Goal: Task Accomplishment & Management: Use online tool/utility

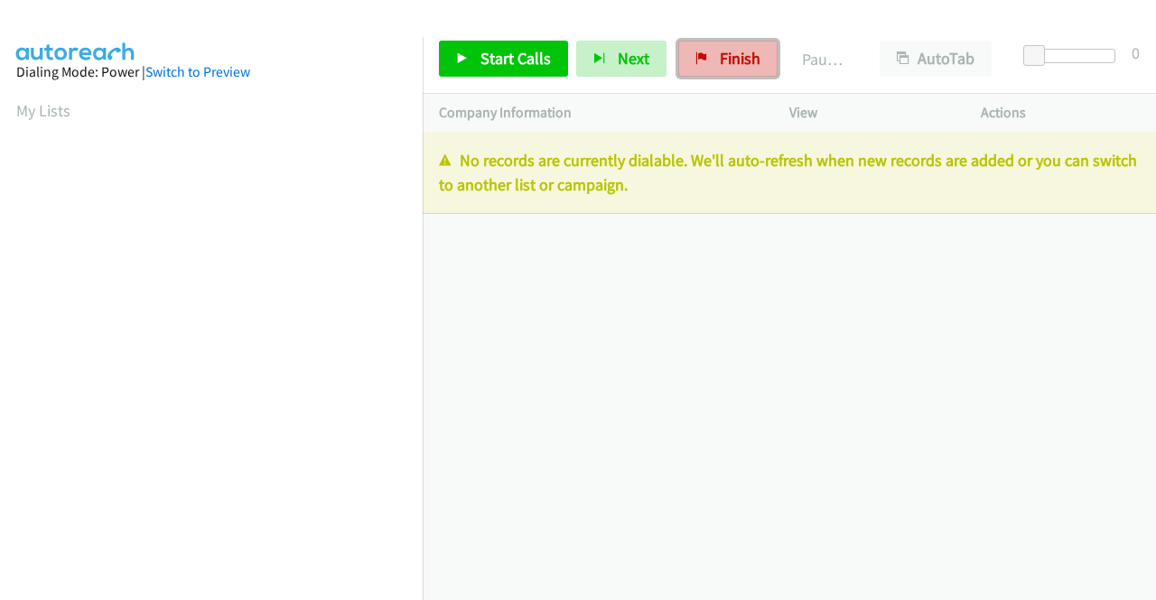
click at [742, 62] on span "Finish" at bounding box center [740, 58] width 41 height 21
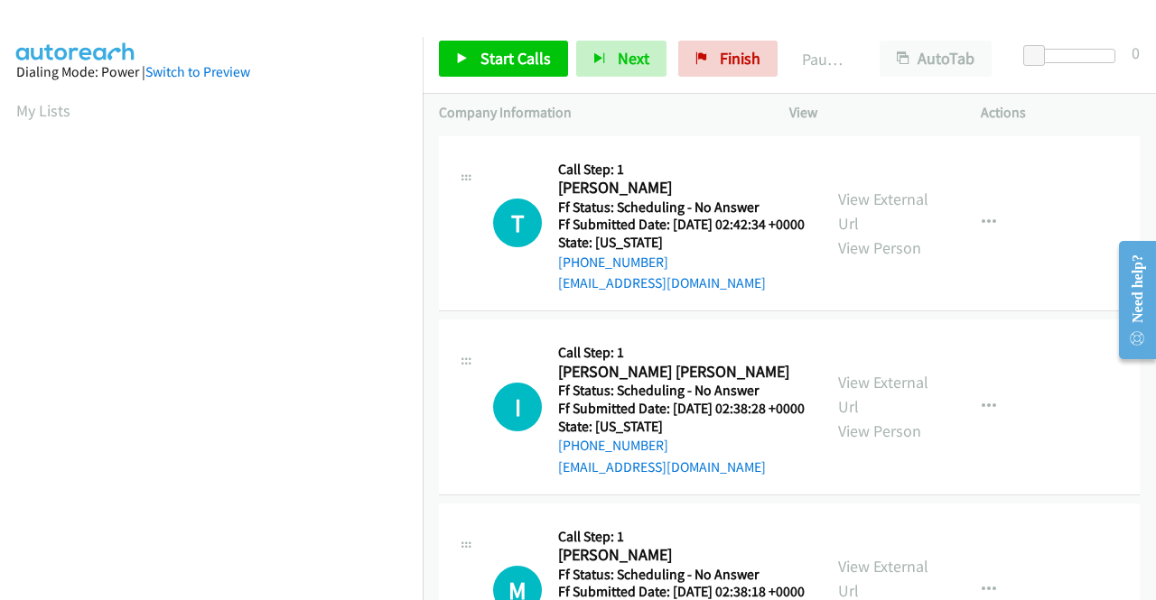
click at [1022, 316] on td "T Callback Scheduled Call Step: 1 Terry Shifflett America/New_York Ff Status: S…" at bounding box center [789, 224] width 733 height 184
click at [1067, 316] on td "T Callback Scheduled Call Step: 1 Terry Shifflett America/New_York Ff Status: S…" at bounding box center [789, 224] width 733 height 184
click at [999, 316] on td "T Callback Scheduled Call Step: 1 Terry Shifflett America/New_York Ff Status: S…" at bounding box center [789, 224] width 733 height 184
click at [908, 214] on link "View External Url" at bounding box center [883, 211] width 90 height 45
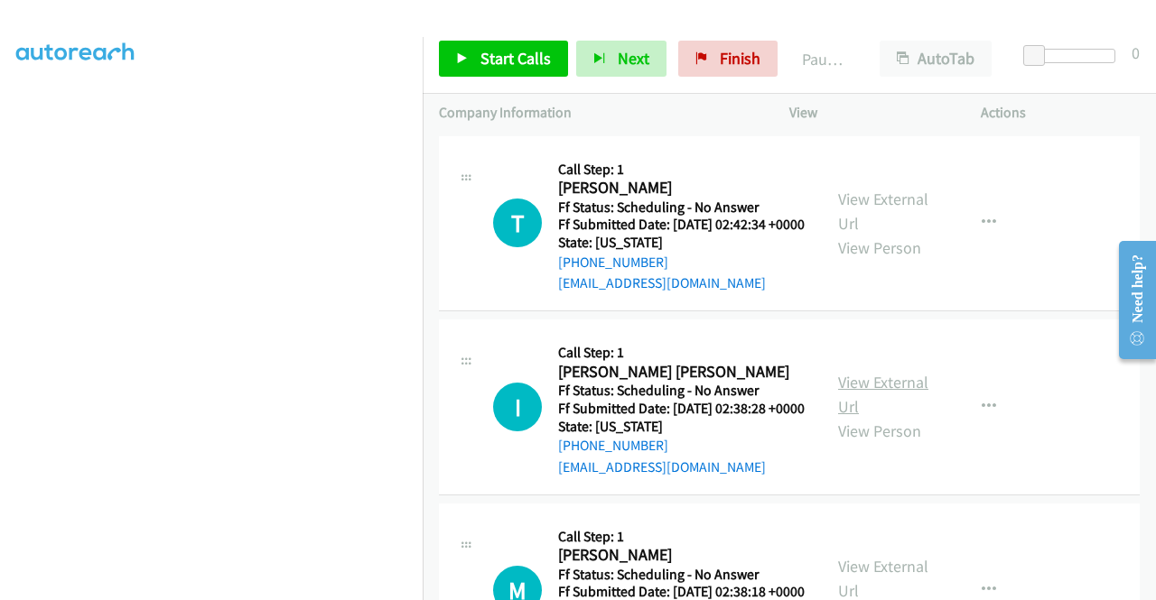
click at [906, 414] on link "View External Url" at bounding box center [883, 394] width 90 height 45
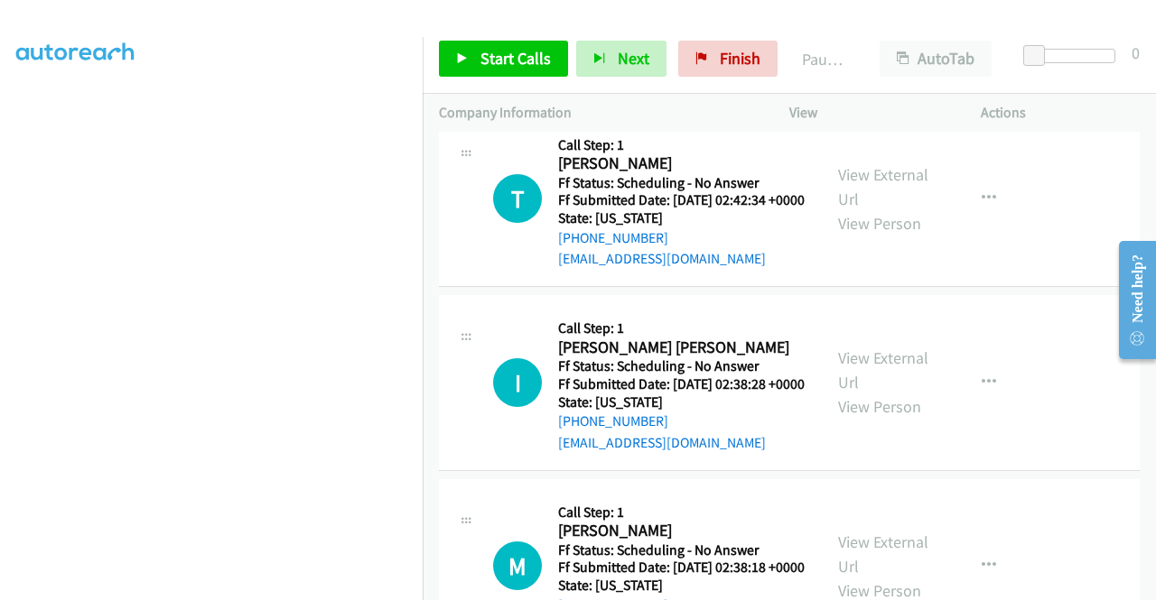
scroll to position [90, 0]
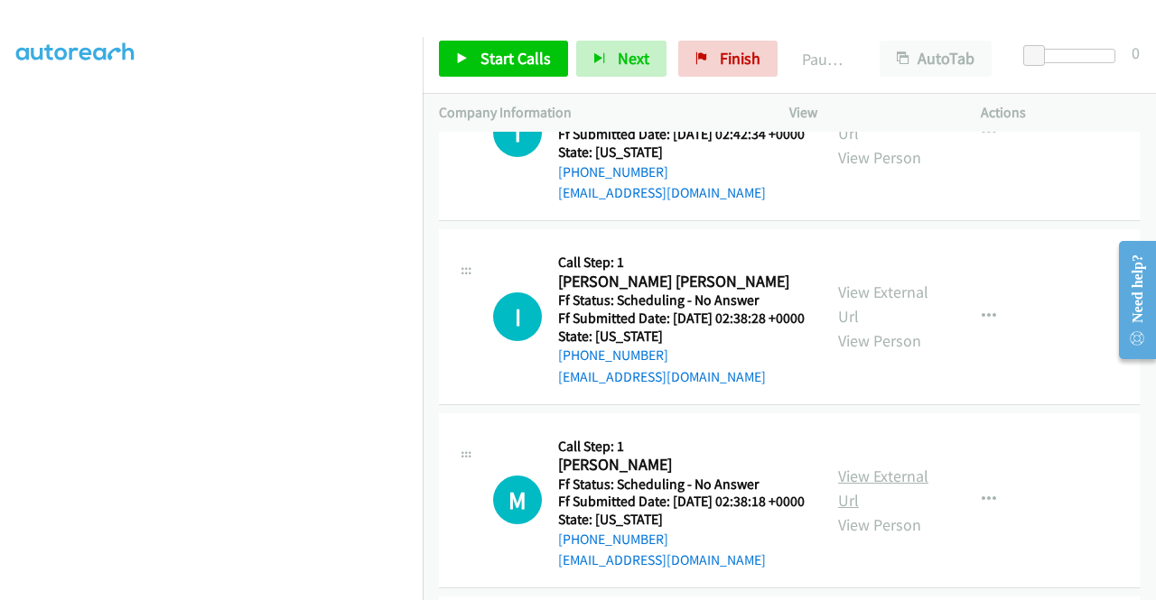
click at [878, 511] on link "View External Url" at bounding box center [883, 488] width 90 height 45
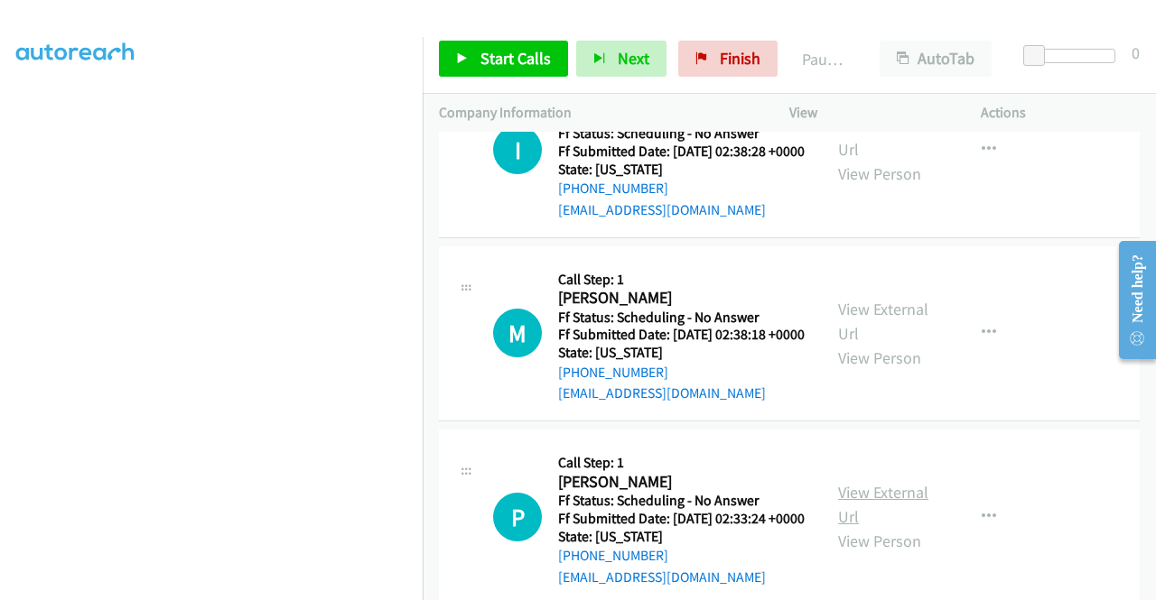
scroll to position [361, 0]
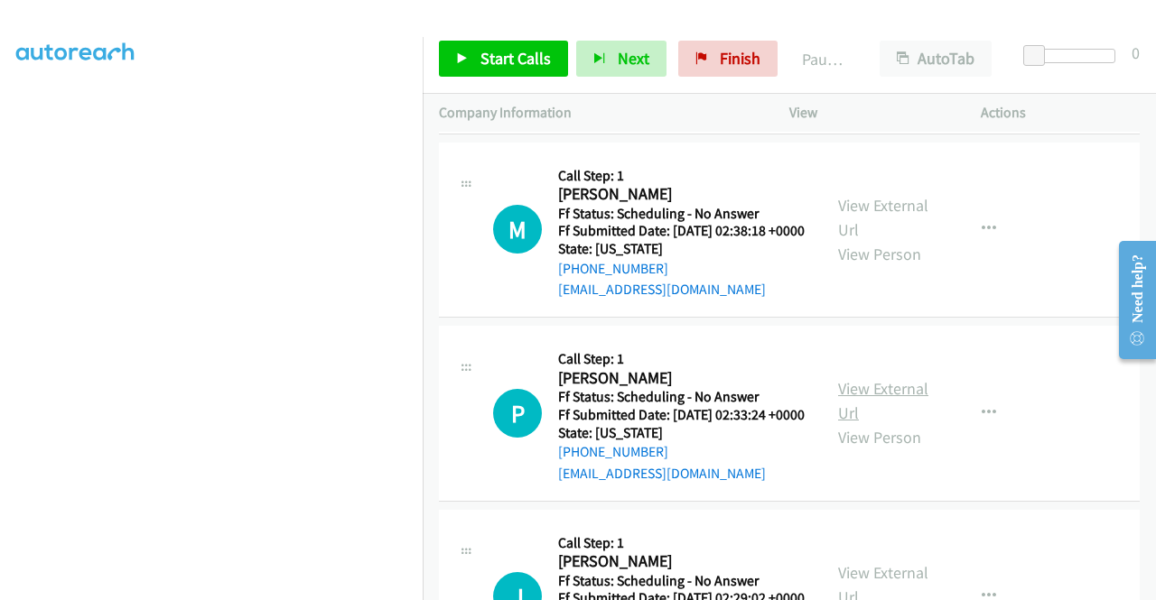
click at [891, 423] on link "View External Url" at bounding box center [883, 400] width 90 height 45
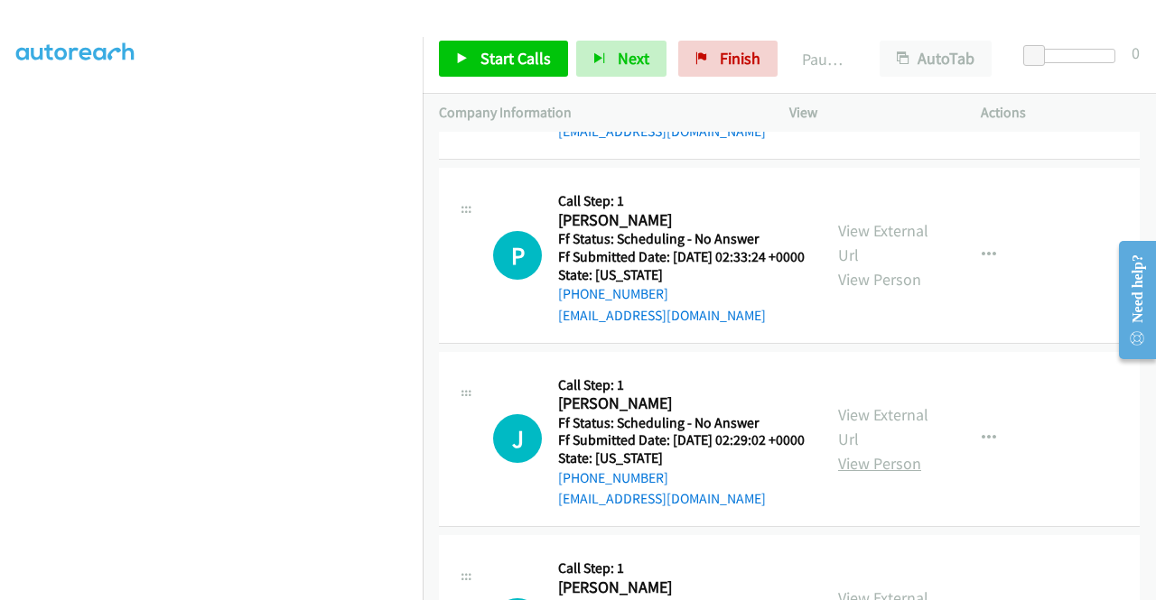
scroll to position [632, 0]
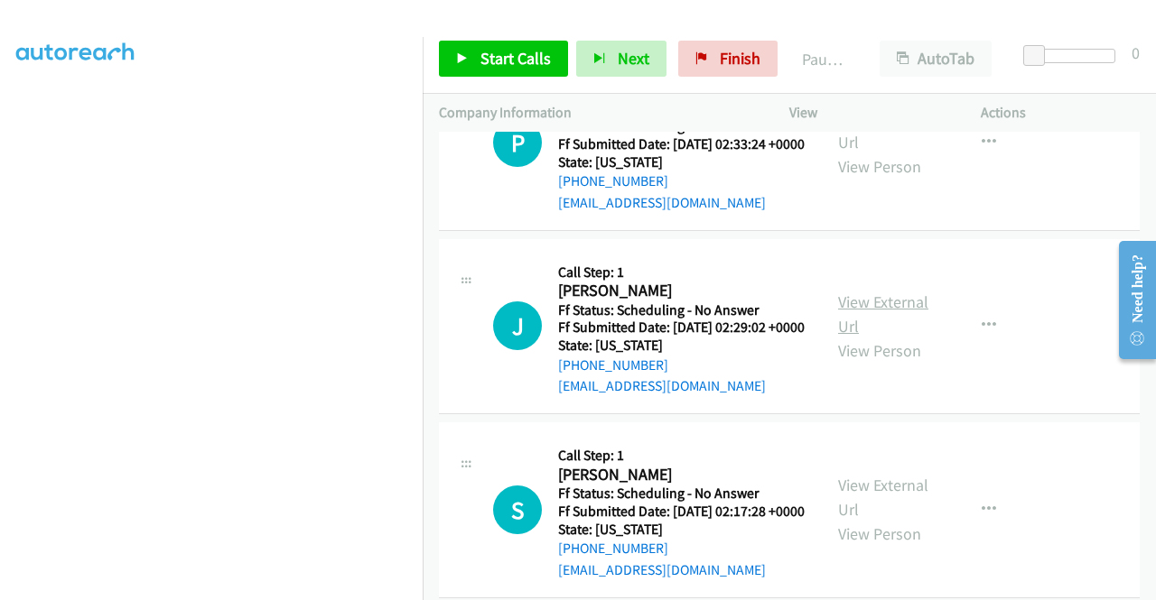
click at [887, 337] on link "View External Url" at bounding box center [883, 314] width 90 height 45
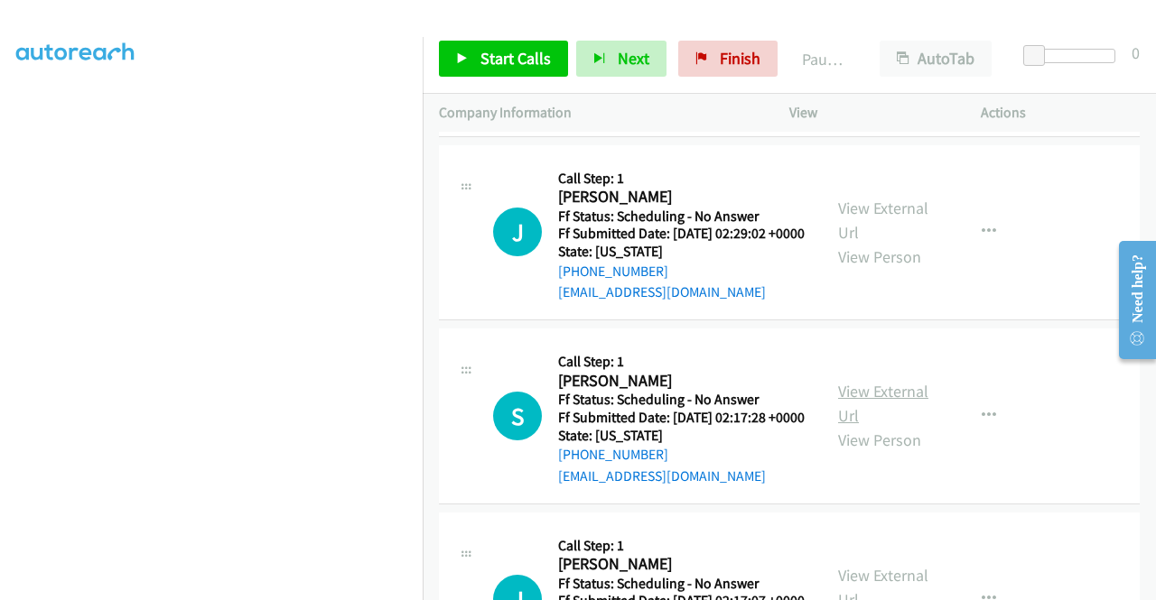
scroll to position [813, 0]
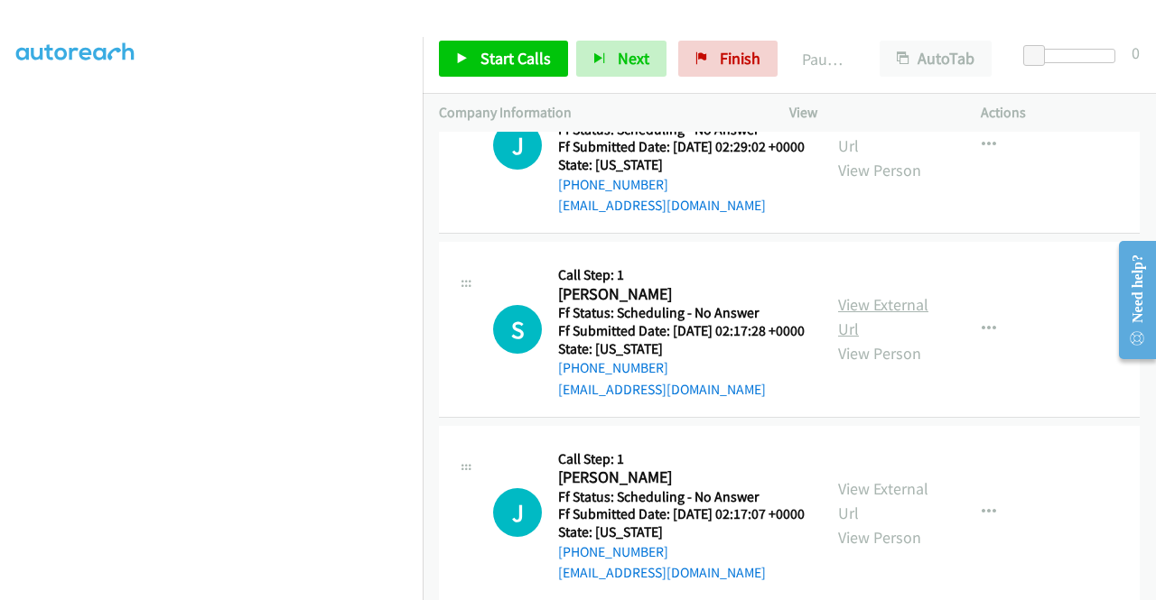
click at [879, 339] on link "View External Url" at bounding box center [883, 316] width 90 height 45
click at [713, 70] on link "Finish" at bounding box center [727, 59] width 99 height 36
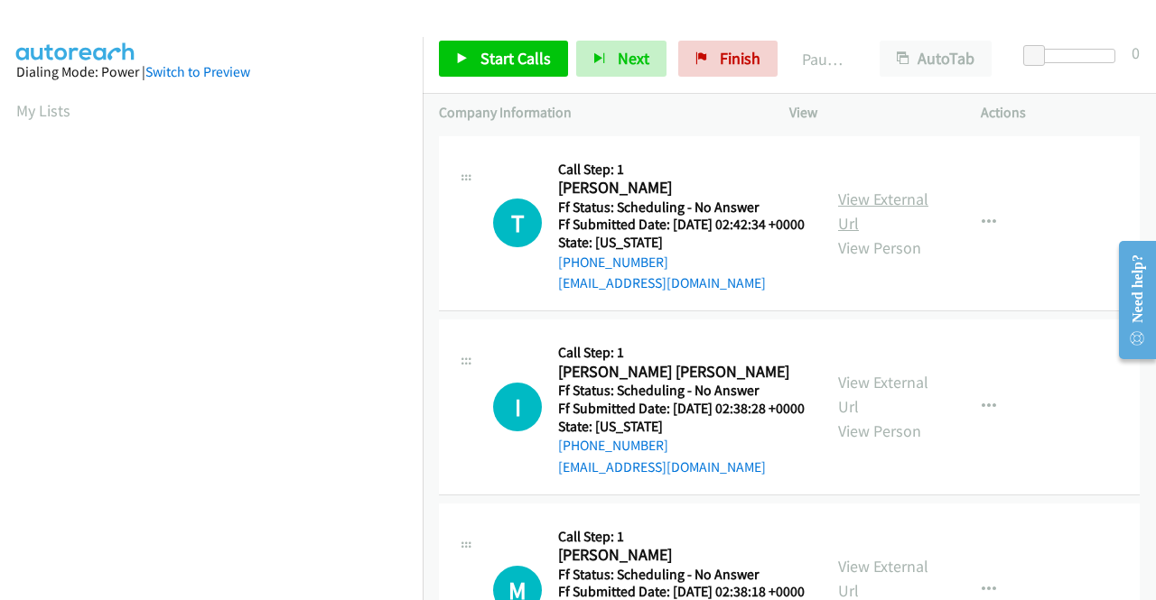
click at [867, 209] on link "View External Url" at bounding box center [883, 211] width 90 height 45
click at [970, 227] on button "button" at bounding box center [988, 223] width 49 height 36
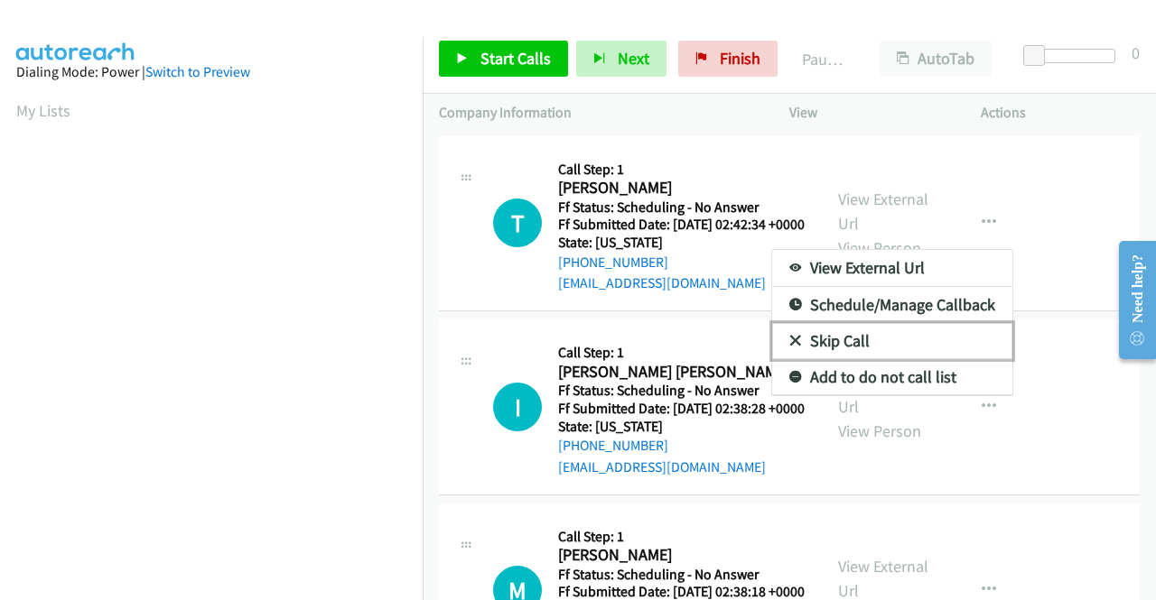
click at [879, 351] on link "Skip Call" at bounding box center [892, 341] width 240 height 36
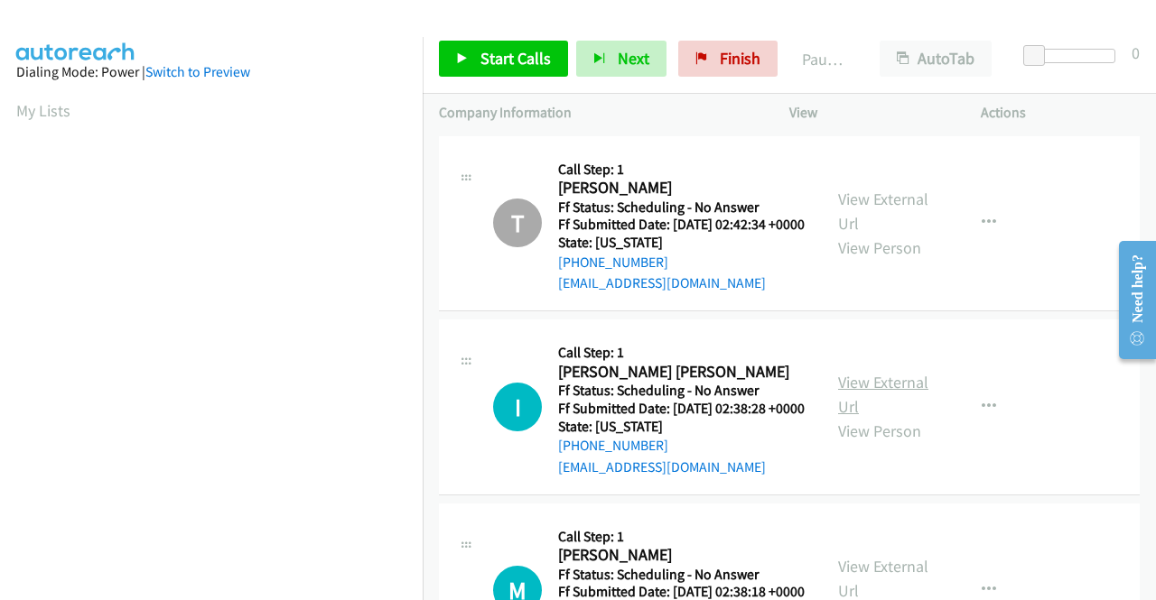
click at [895, 404] on link "View External Url" at bounding box center [883, 394] width 90 height 45
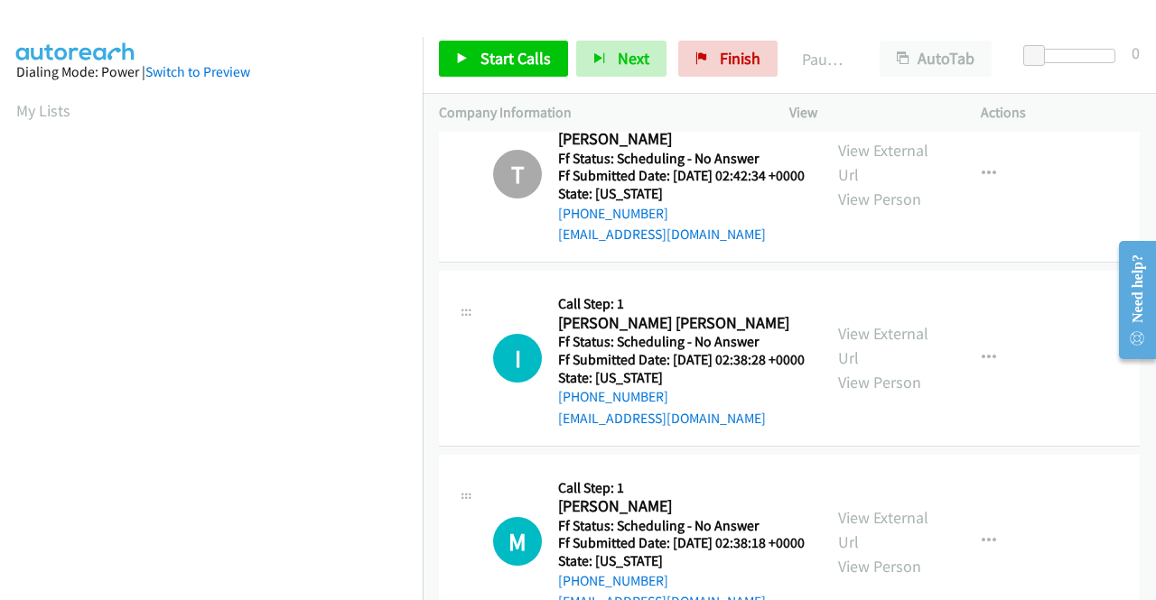
scroll to position [90, 0]
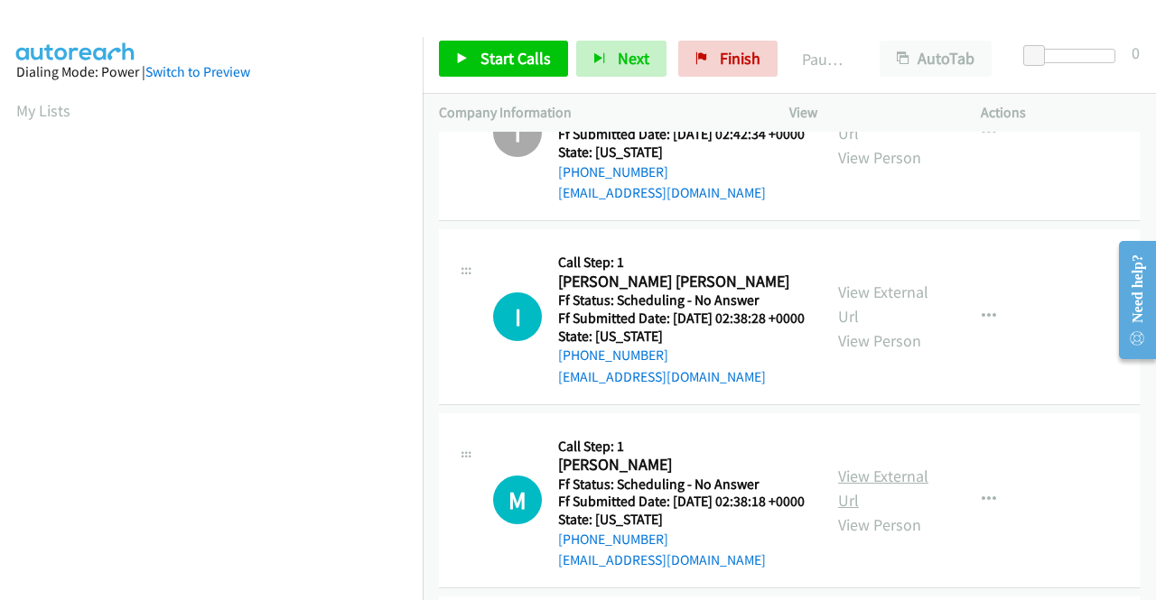
click at [872, 511] on link "View External Url" at bounding box center [883, 488] width 90 height 45
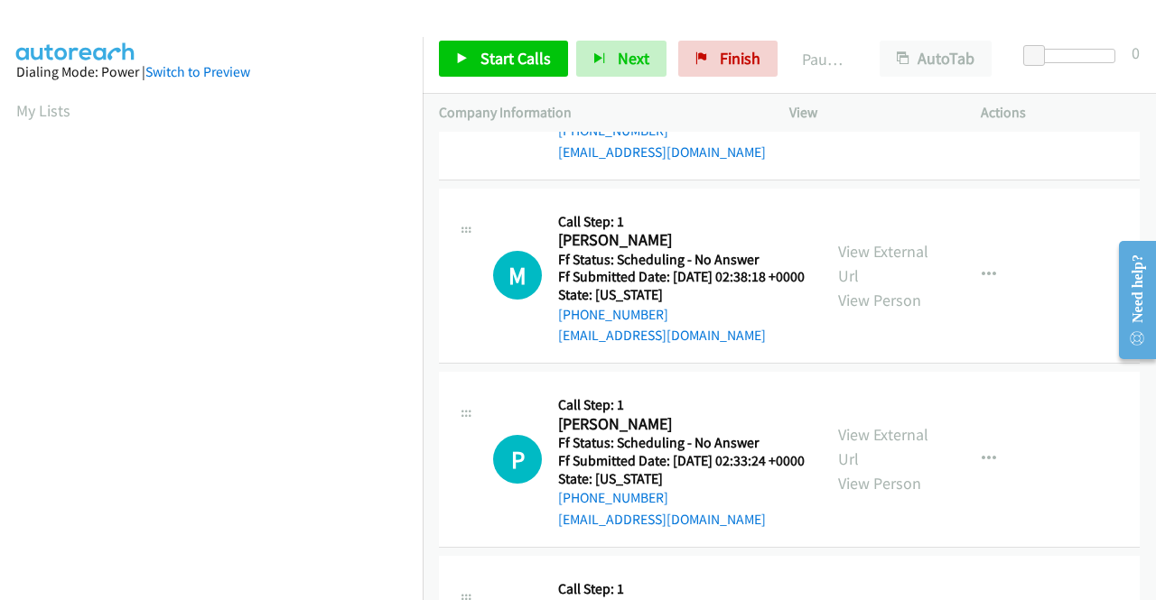
scroll to position [361, 0]
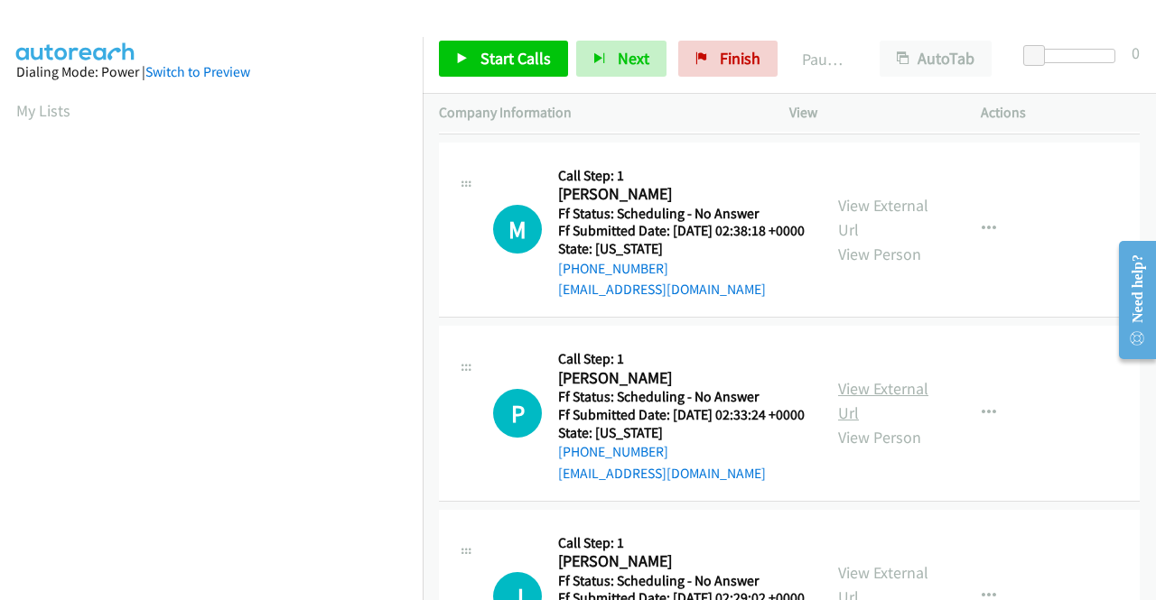
click at [885, 423] on link "View External Url" at bounding box center [883, 400] width 90 height 45
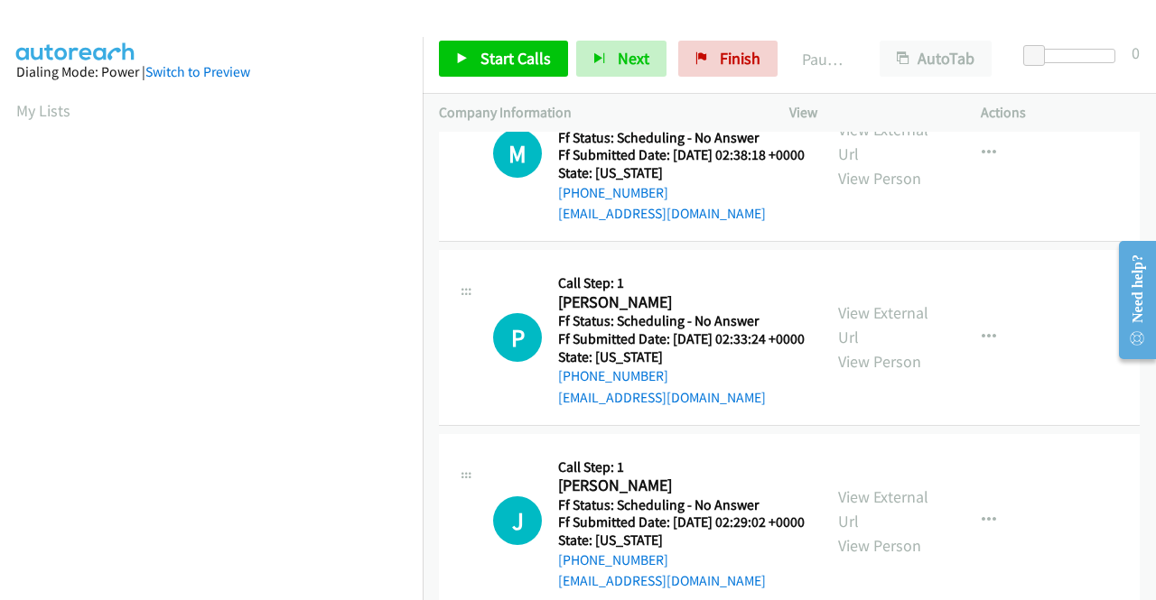
scroll to position [542, 0]
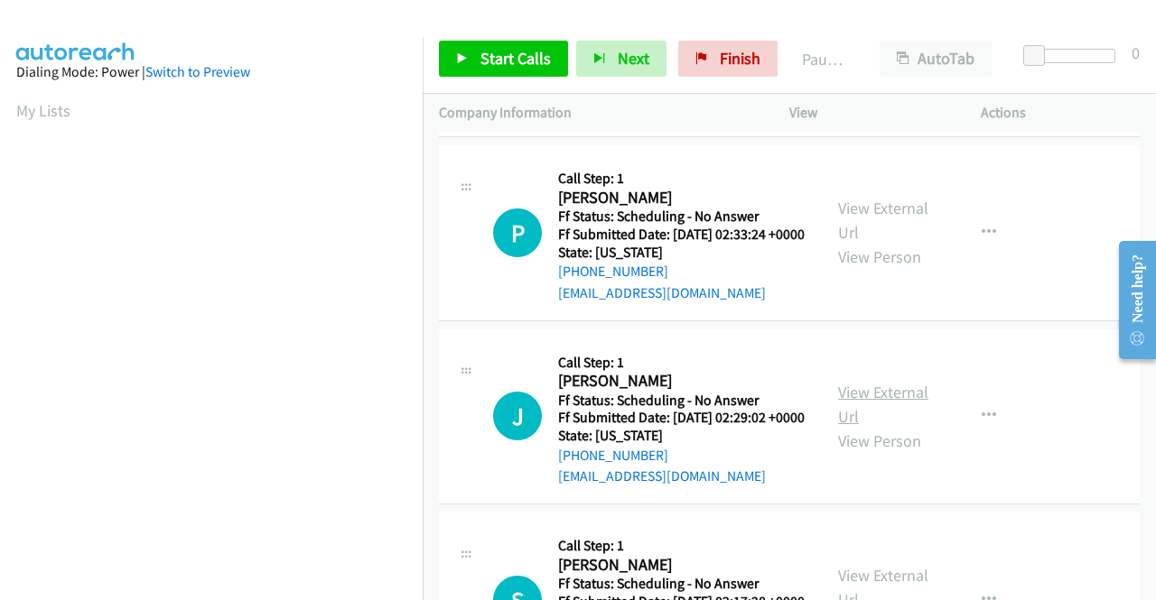
click at [876, 427] on link "View External Url" at bounding box center [883, 404] width 90 height 45
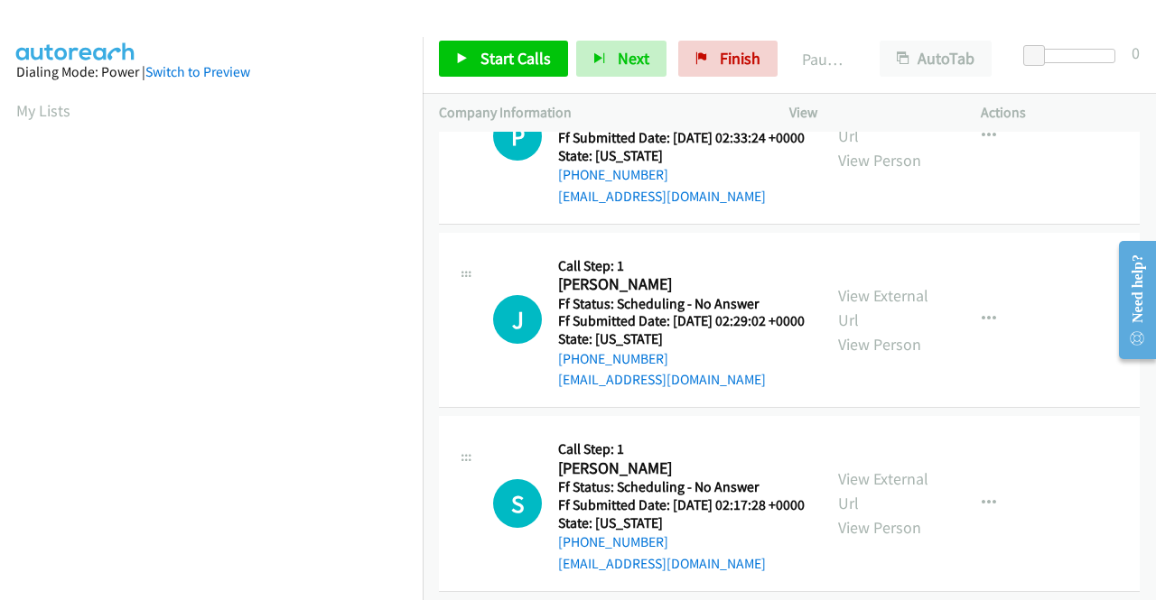
scroll to position [722, 0]
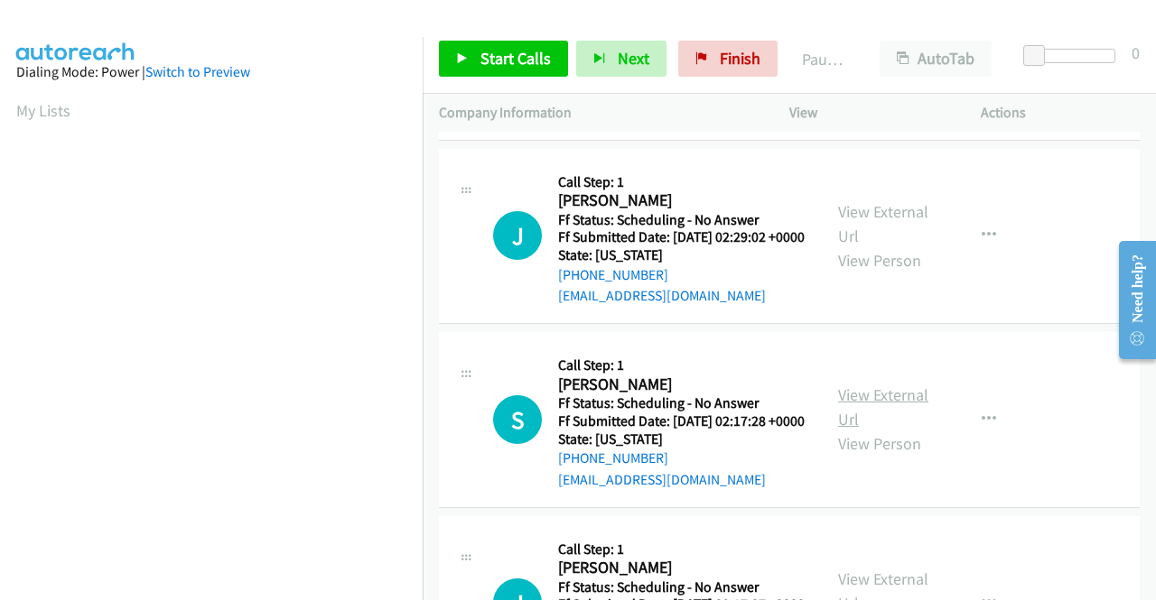
click at [881, 430] on link "View External Url" at bounding box center [883, 407] width 90 height 45
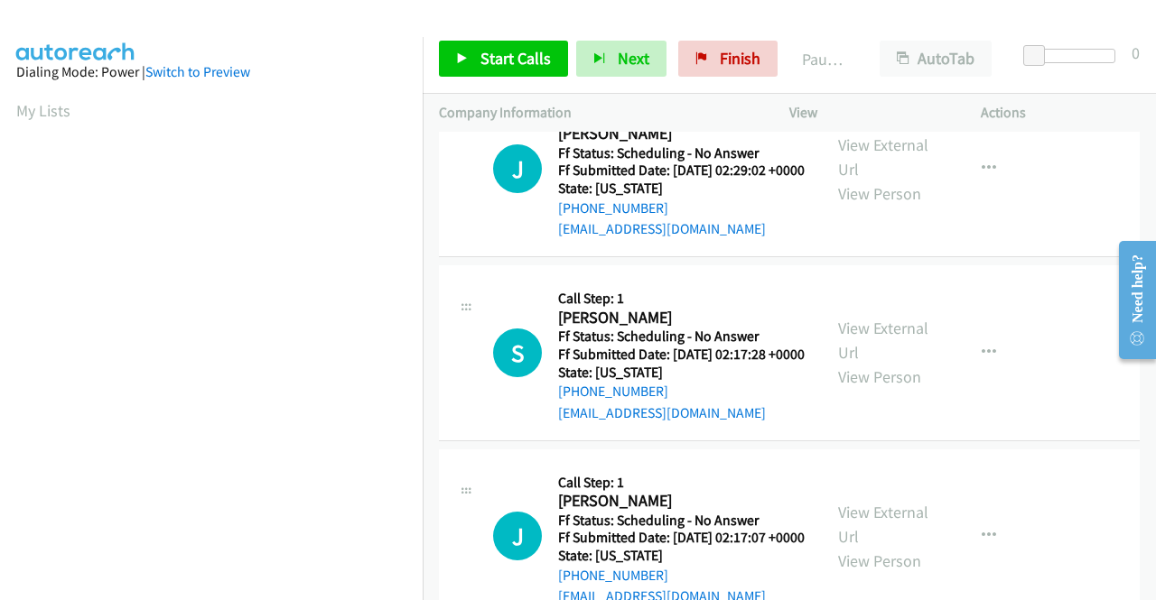
scroll to position [903, 0]
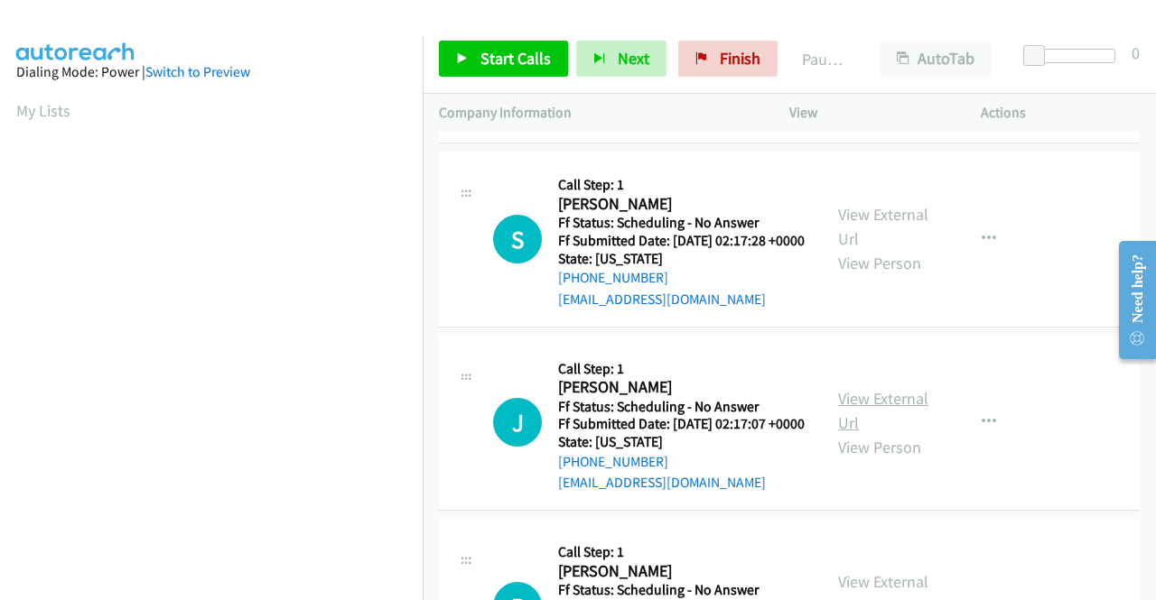
click at [874, 433] on link "View External Url" at bounding box center [883, 410] width 90 height 45
click at [478, 49] on link "Start Calls" at bounding box center [503, 59] width 129 height 36
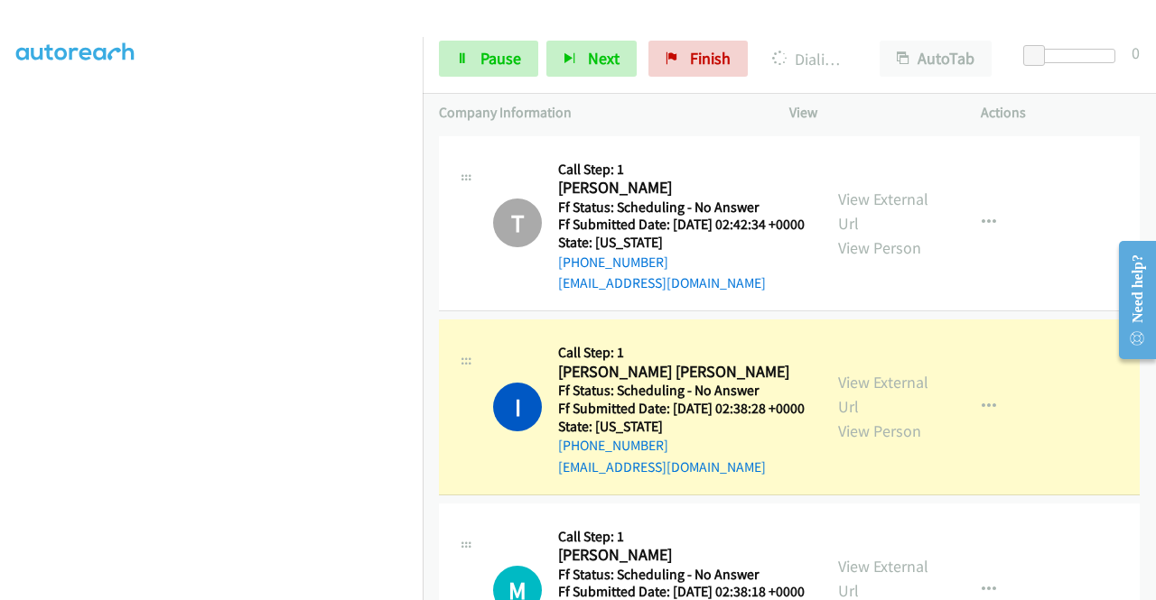
scroll to position [412, 0]
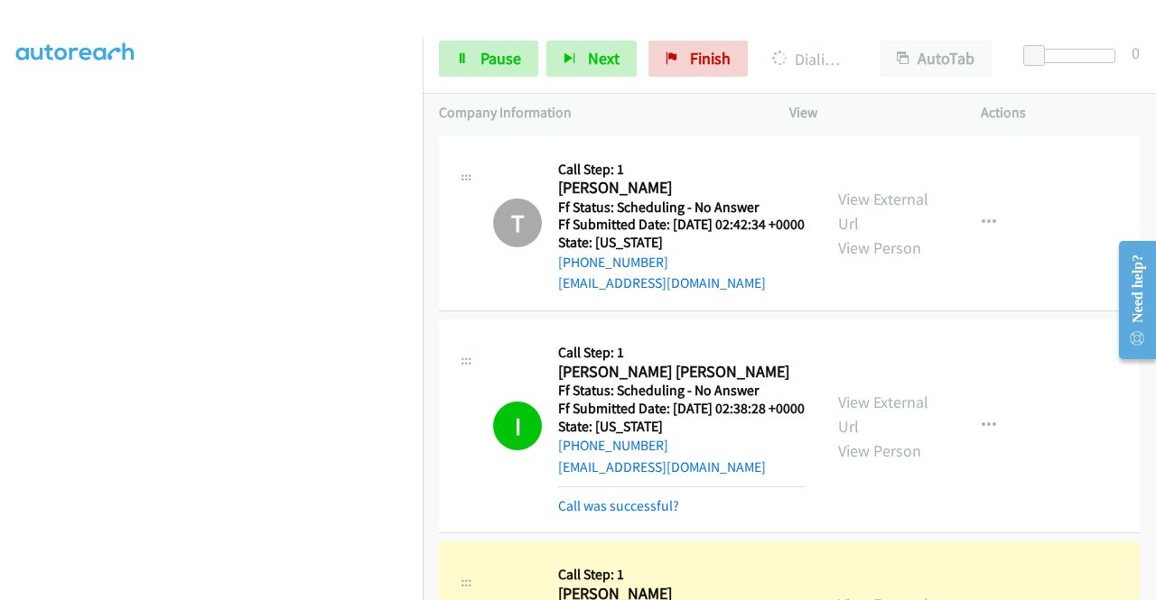
click at [950, 316] on td "T Callback Scheduled Call Step: 1 [PERSON_NAME] America/New_York Ff Status: Sch…" at bounding box center [789, 224] width 733 height 184
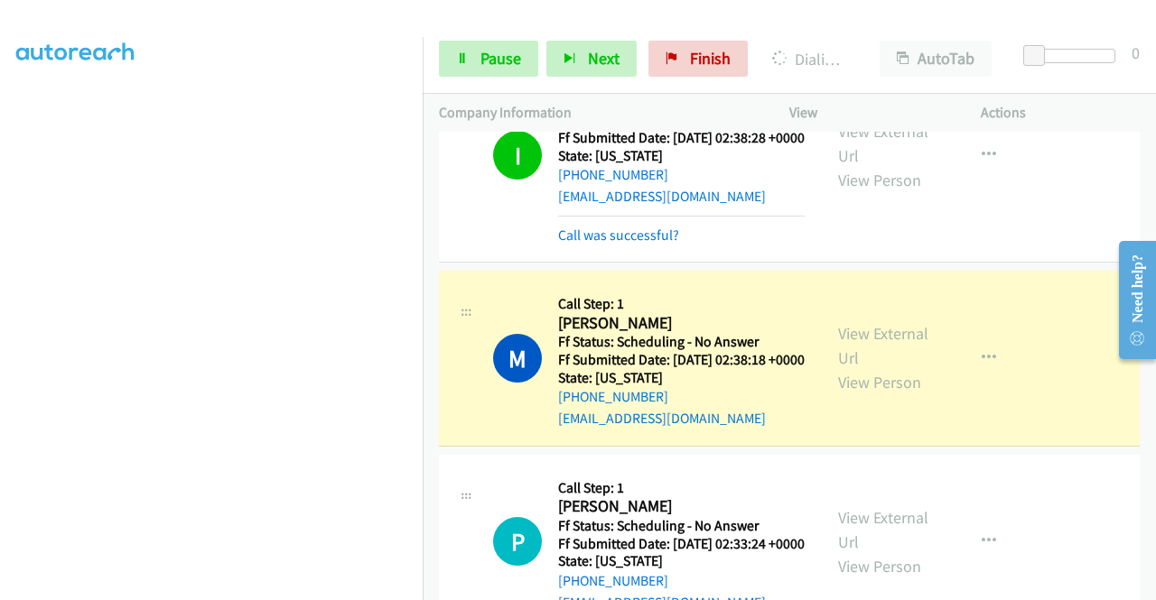
scroll to position [0, 0]
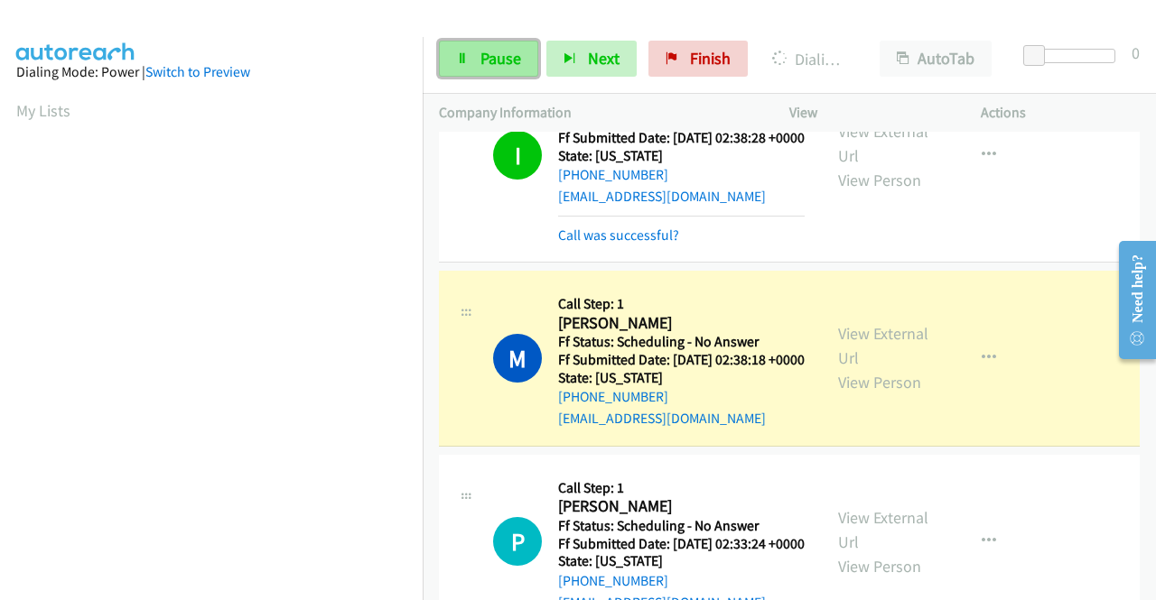
click at [487, 65] on span "Pause" at bounding box center [500, 58] width 41 height 21
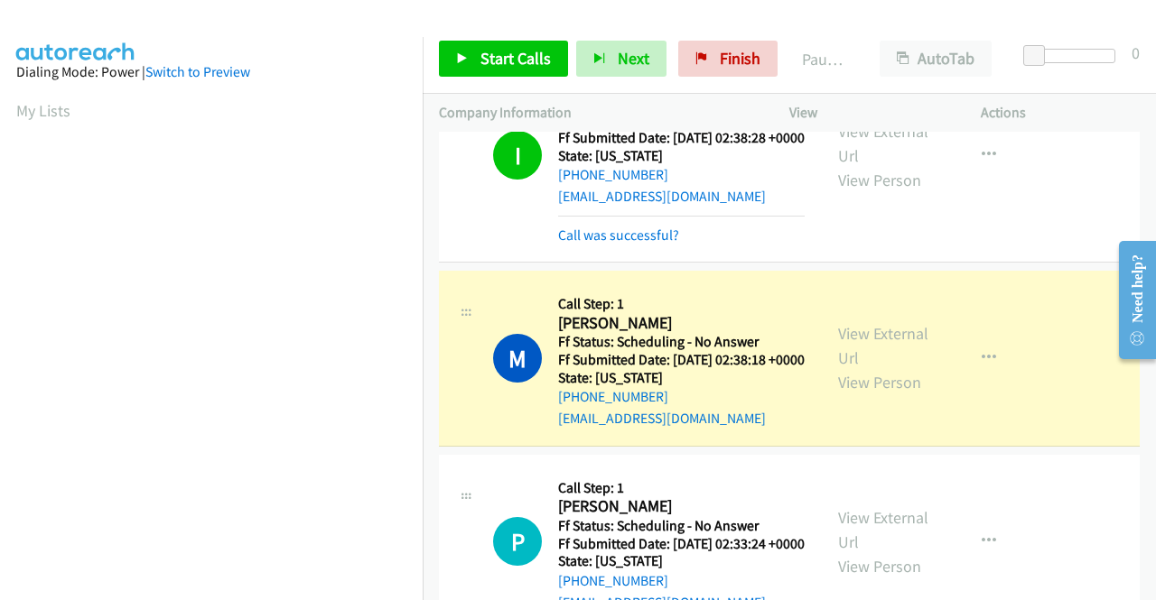
scroll to position [412, 0]
click at [600, 244] on link "Call was successful?" at bounding box center [618, 235] width 121 height 17
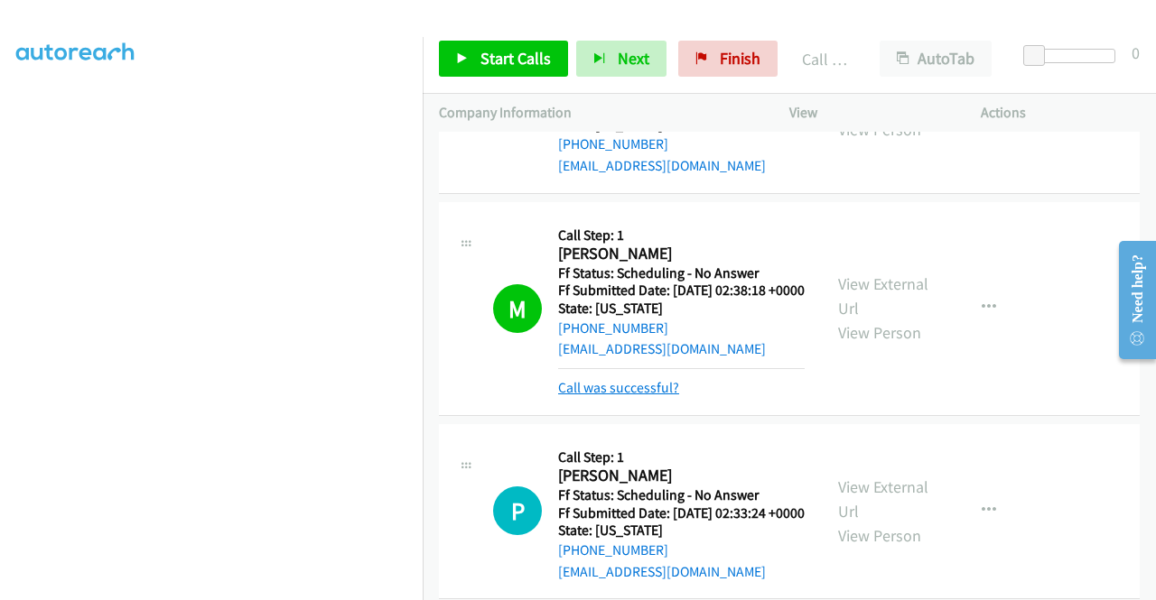
scroll to position [341, 0]
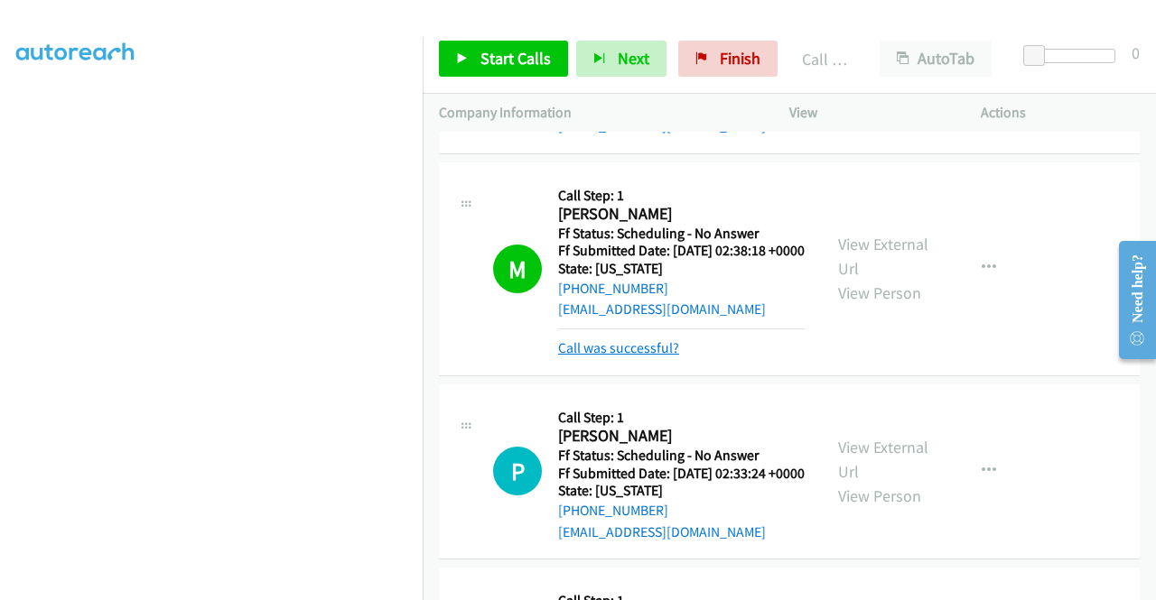
click at [664, 357] on link "Call was successful?" at bounding box center [618, 347] width 121 height 17
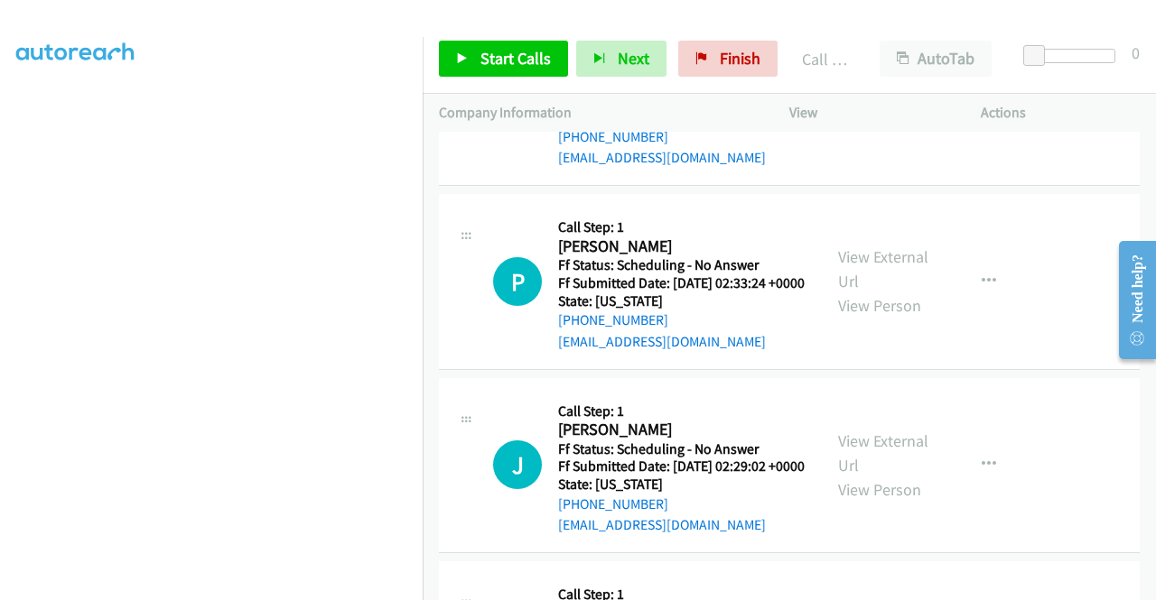
scroll to position [522, 0]
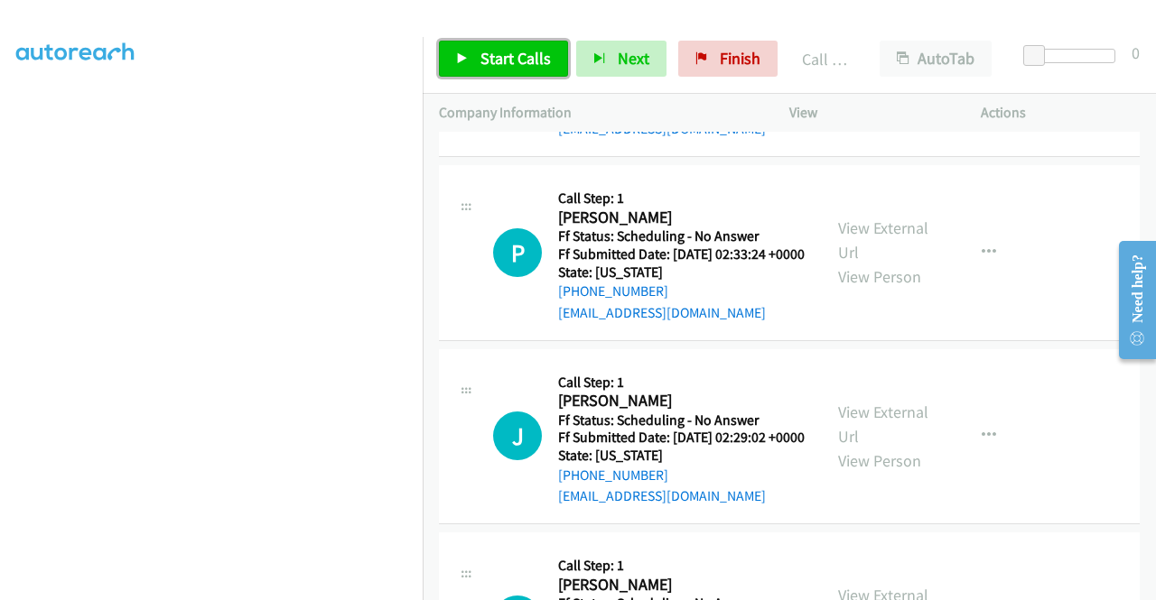
click at [494, 53] on span "Start Calls" at bounding box center [515, 58] width 70 height 21
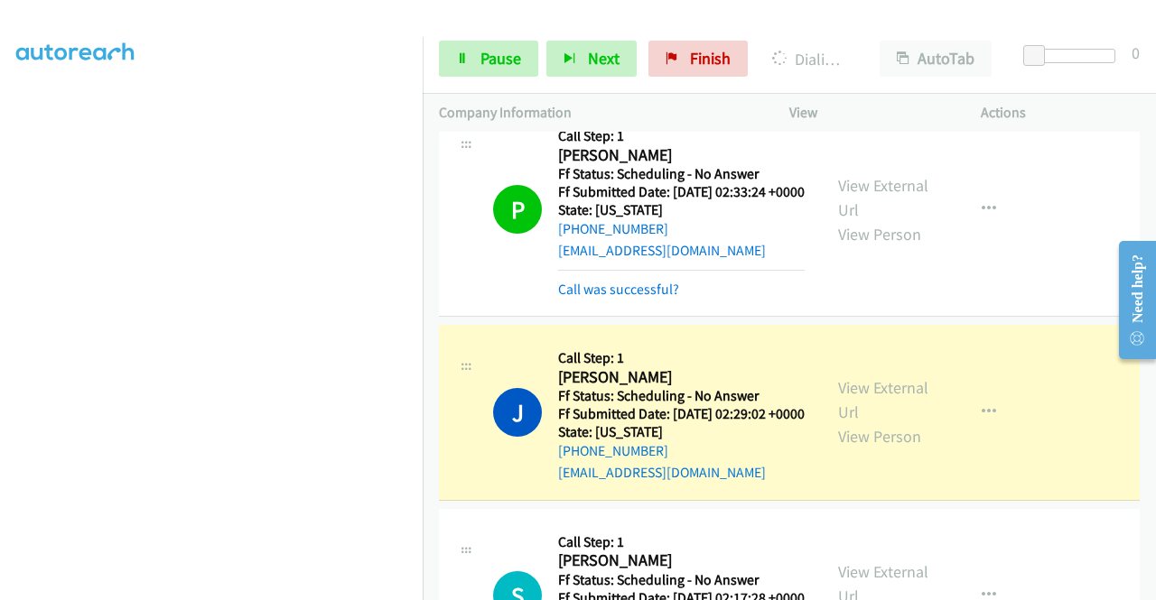
scroll to position [612, 0]
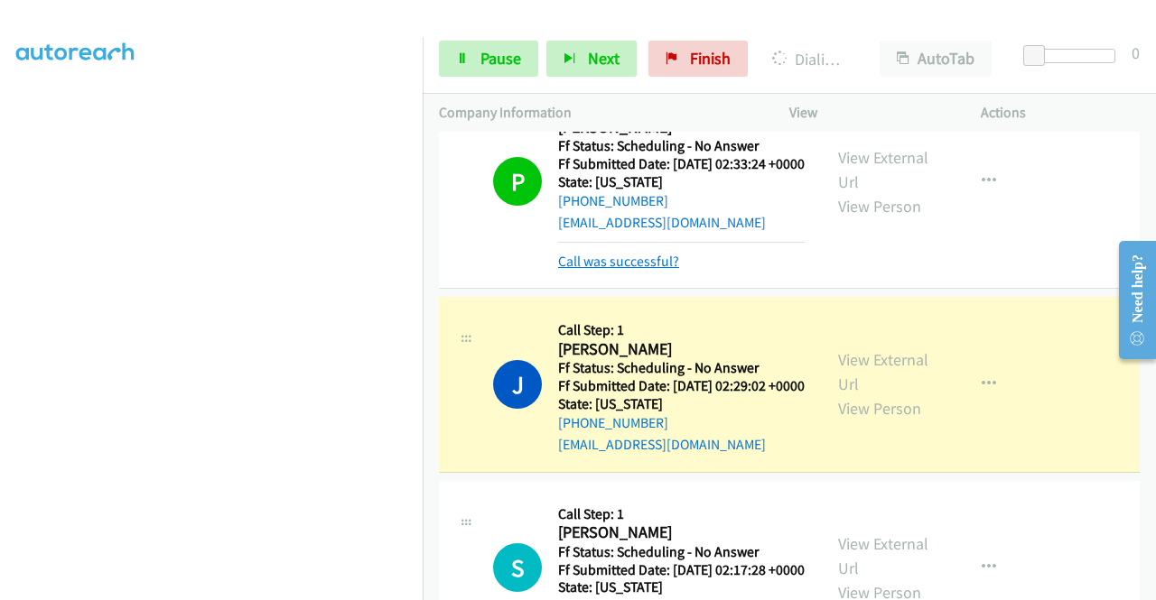
click at [648, 270] on link "Call was successful?" at bounding box center [618, 261] width 121 height 17
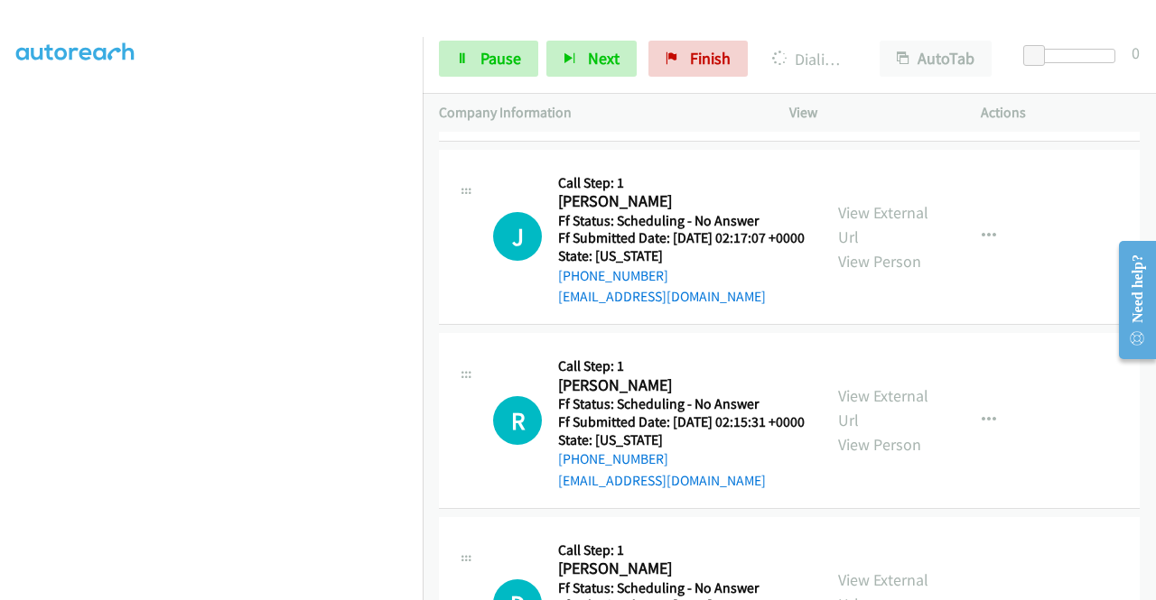
scroll to position [1154, 0]
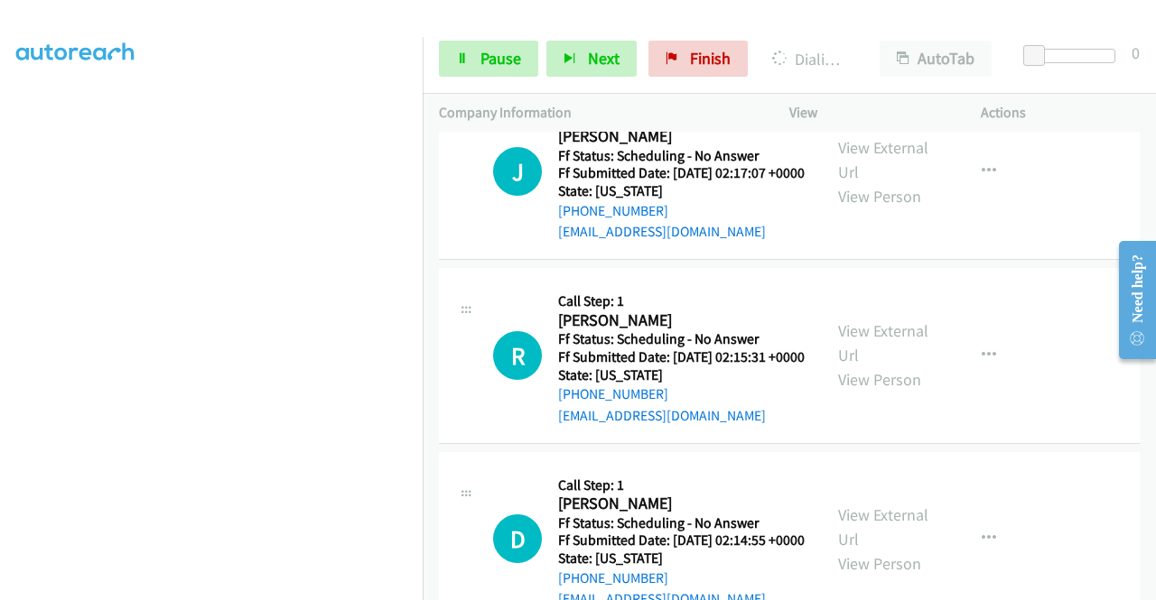
click at [872, 392] on div "View External Url View Person" at bounding box center [885, 355] width 94 height 73
click at [865, 366] on link "View External Url" at bounding box center [883, 343] width 90 height 45
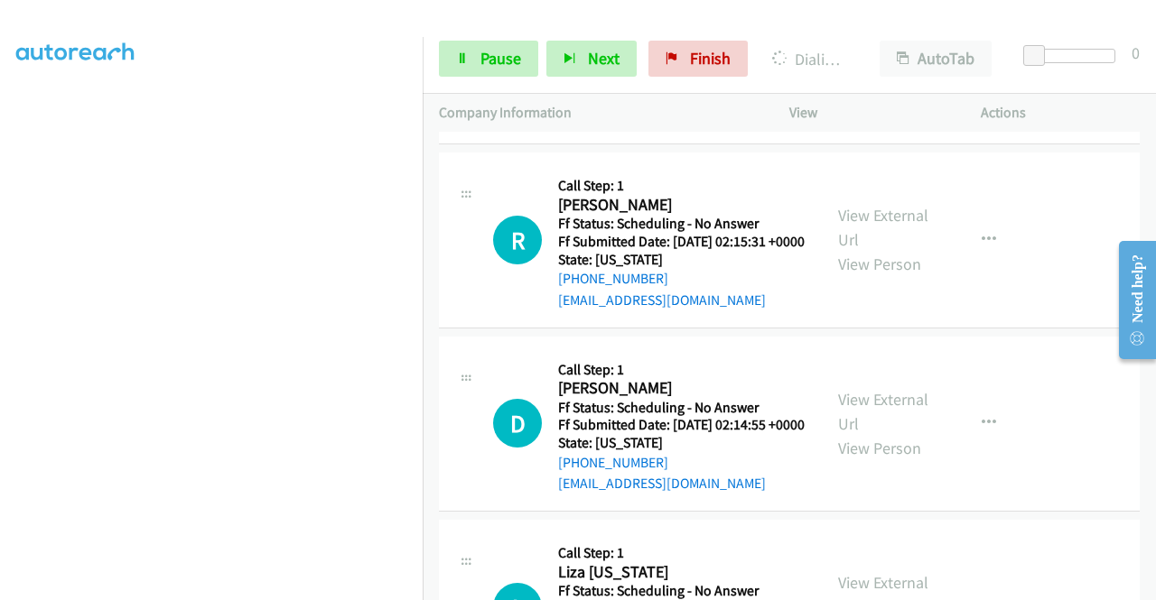
scroll to position [1334, 0]
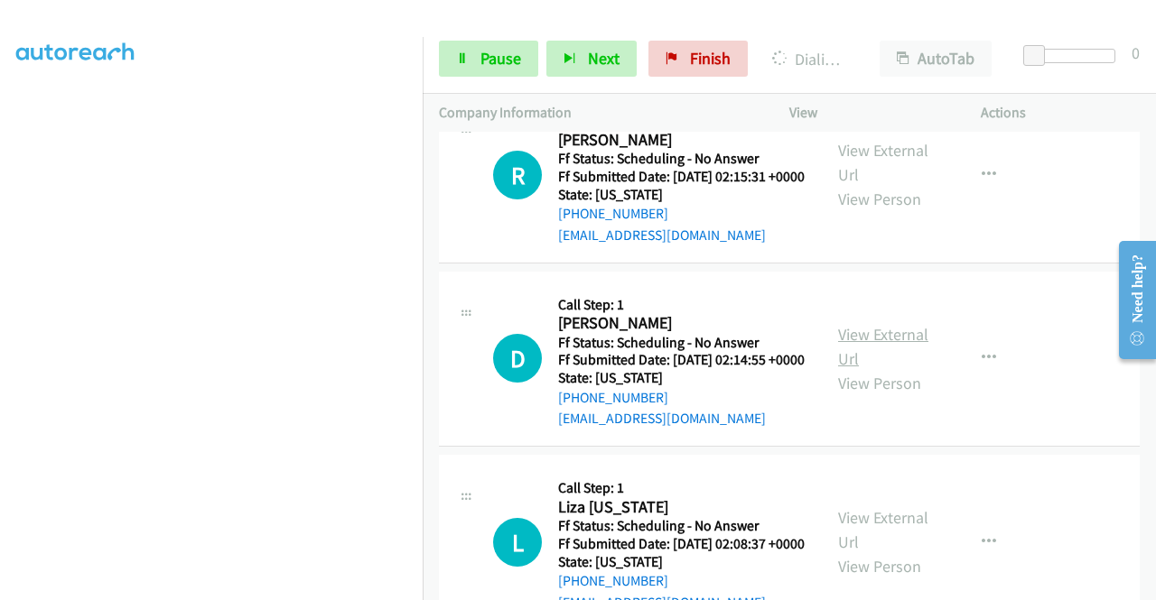
click at [887, 369] on link "View External Url" at bounding box center [883, 346] width 90 height 45
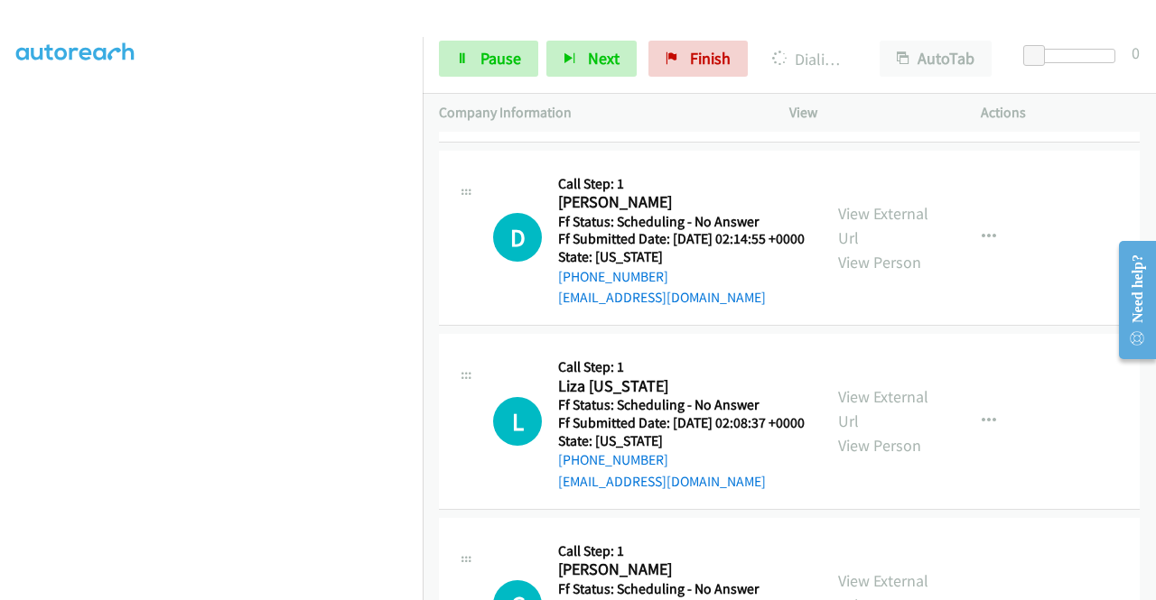
scroll to position [1605, 0]
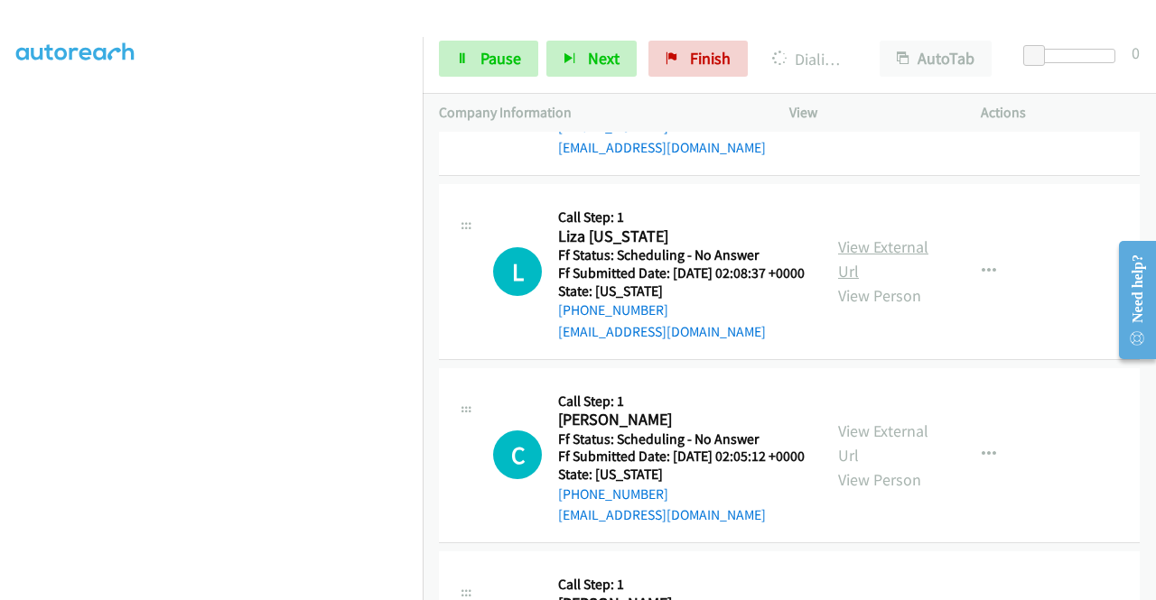
click at [847, 282] on link "View External Url" at bounding box center [883, 259] width 90 height 45
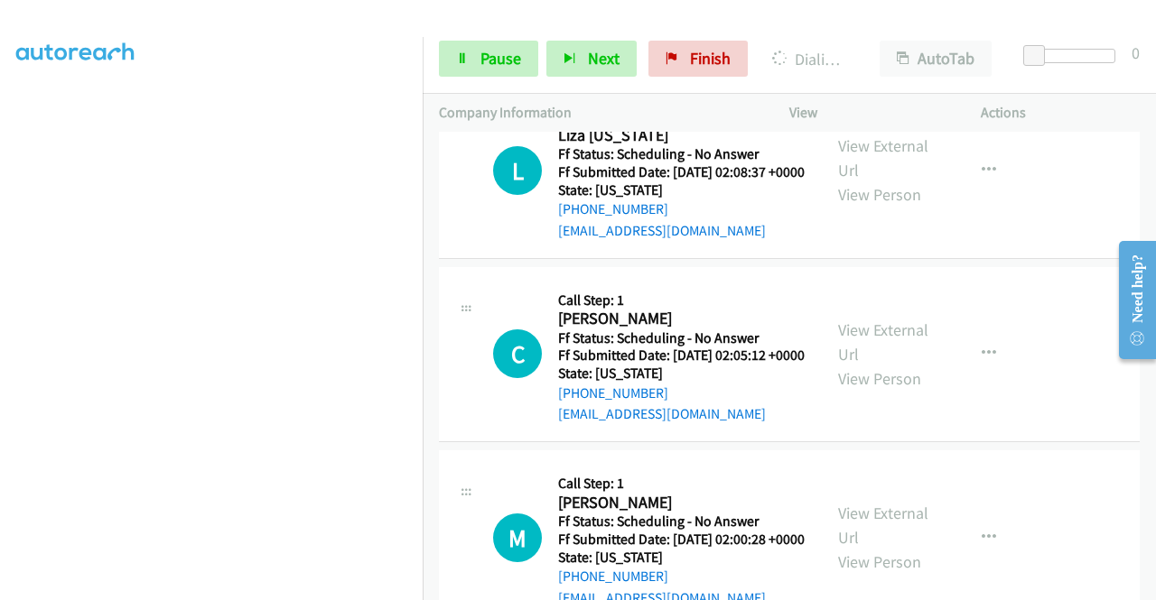
scroll to position [1786, 0]
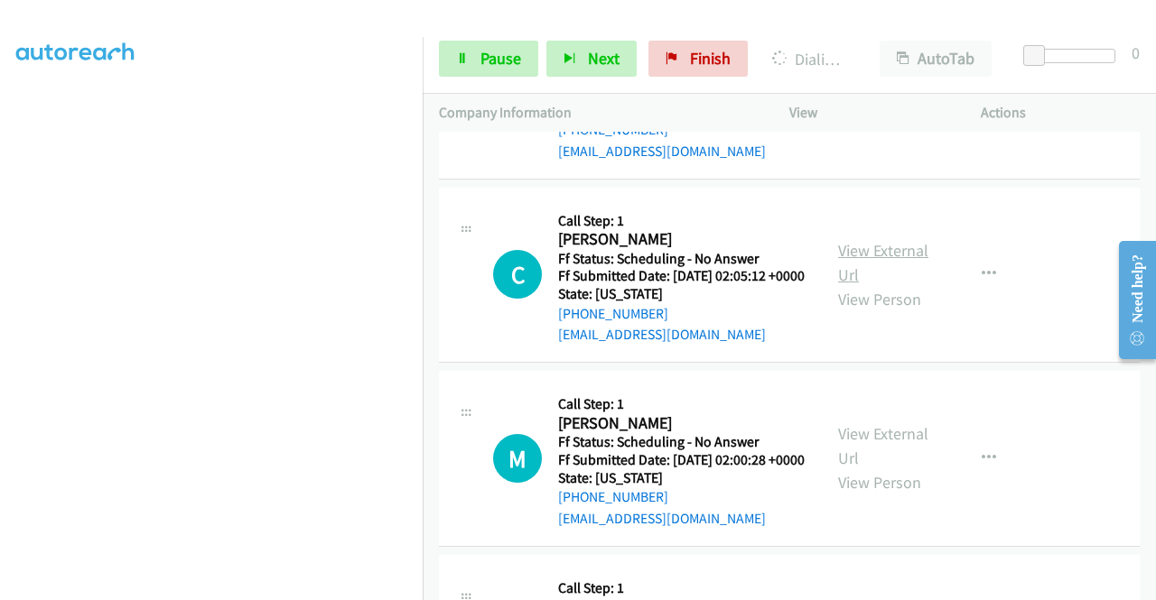
click at [896, 285] on link "View External Url" at bounding box center [883, 262] width 90 height 45
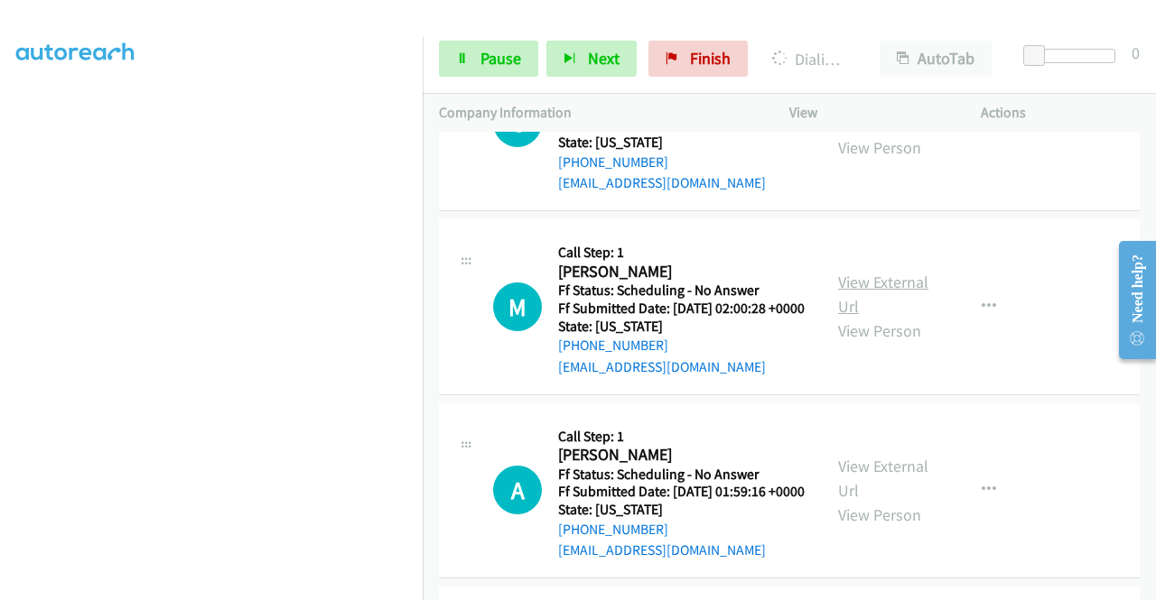
scroll to position [1966, 0]
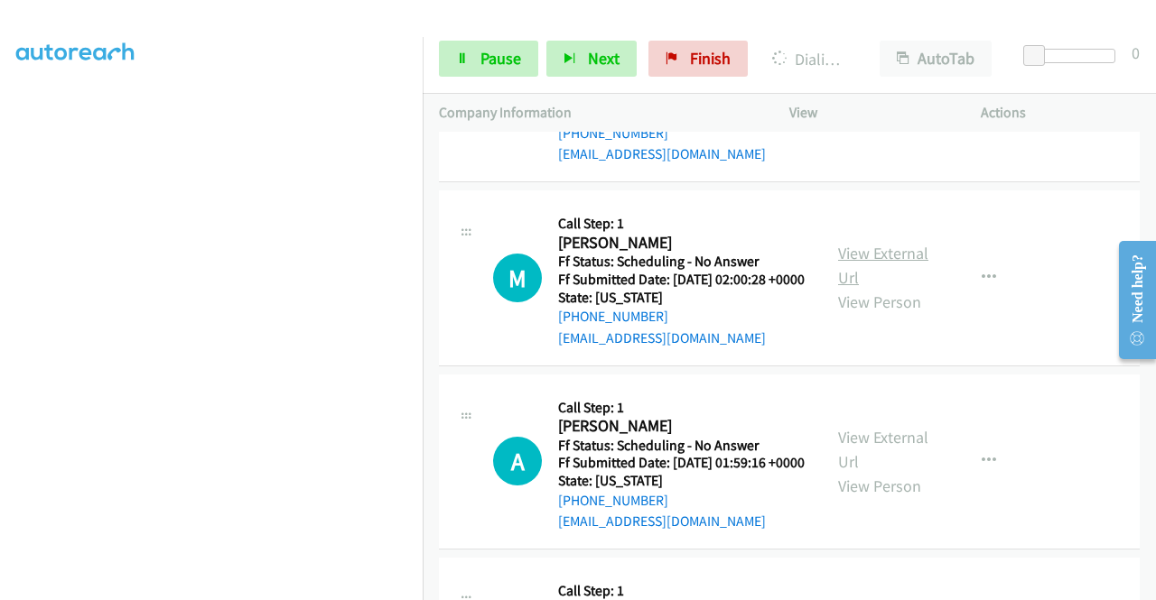
click at [858, 288] on link "View External Url" at bounding box center [883, 265] width 90 height 45
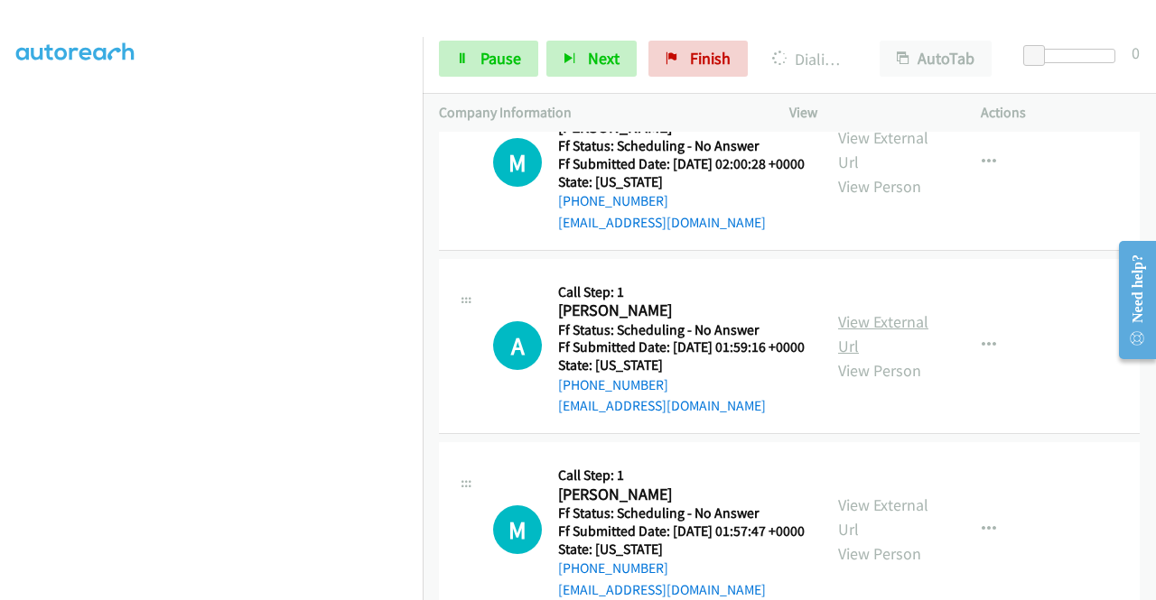
scroll to position [2147, 0]
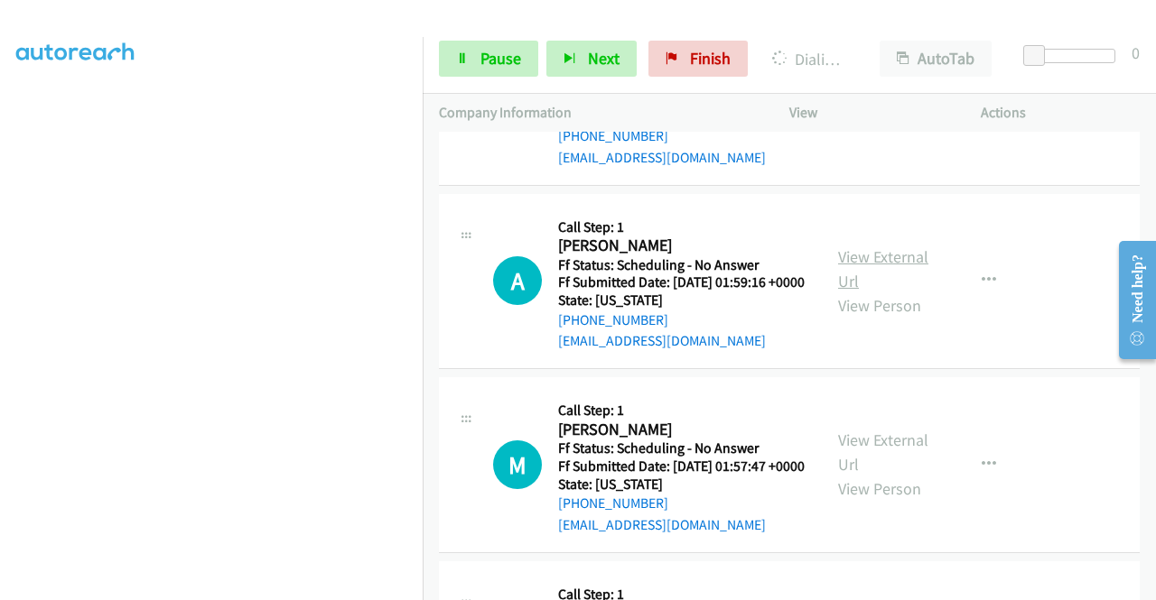
click at [875, 292] on link "View External Url" at bounding box center [883, 268] width 90 height 45
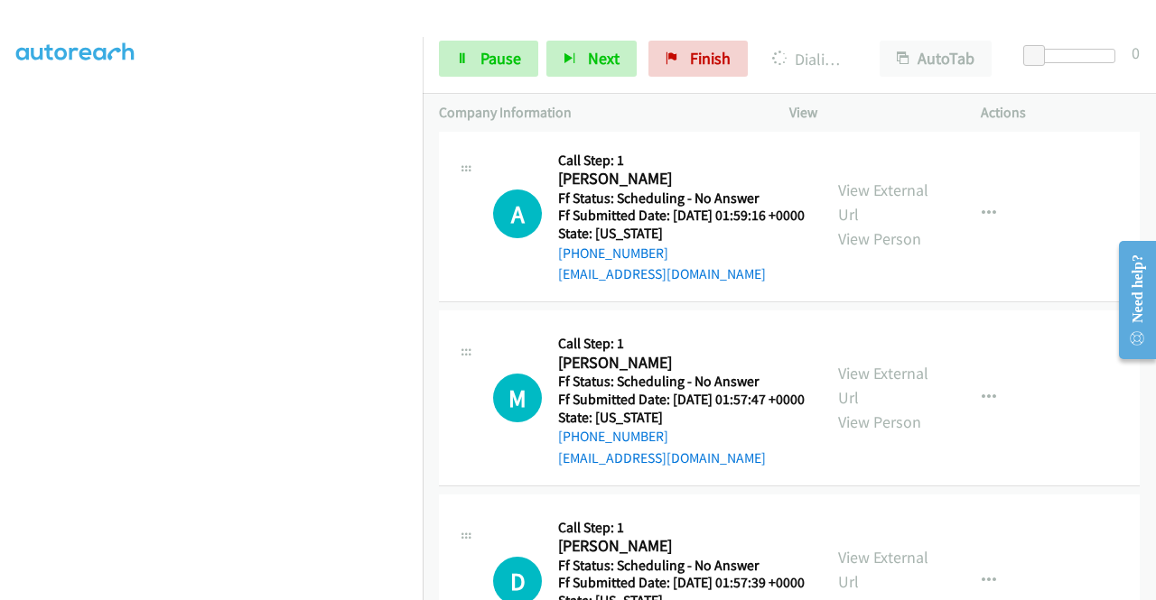
scroll to position [2418, 0]
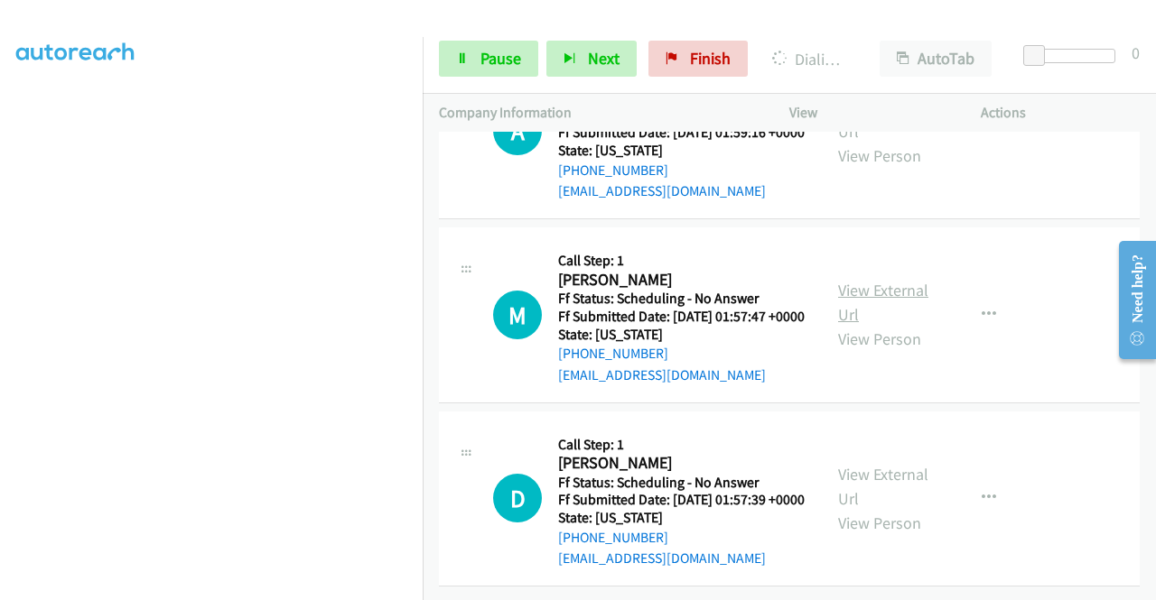
click at [866, 325] on link "View External Url" at bounding box center [883, 302] width 90 height 45
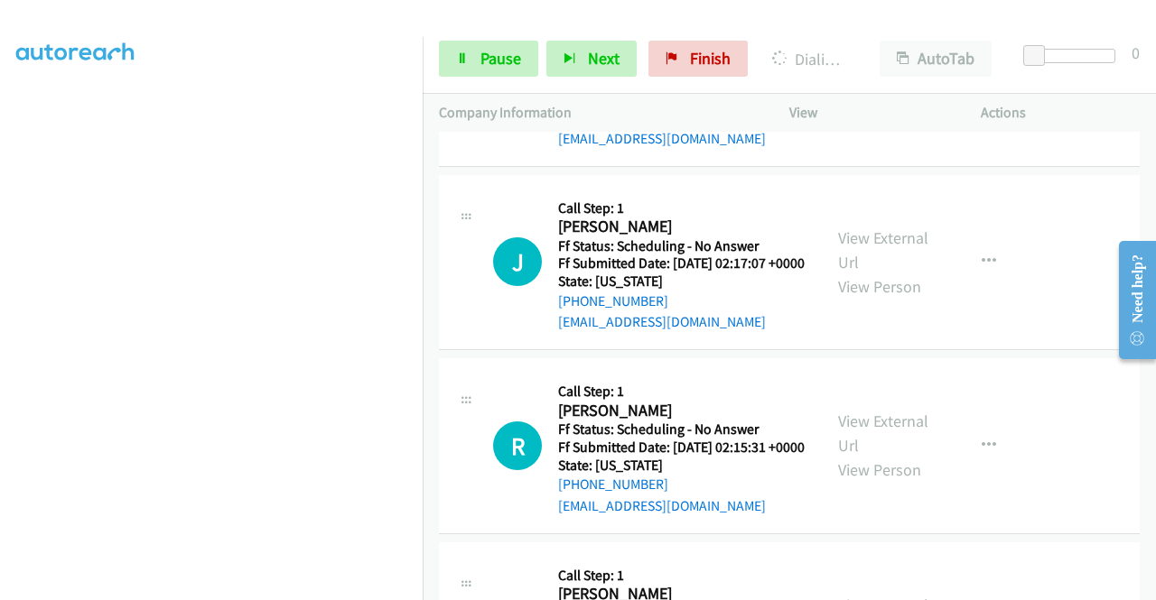
scroll to position [612, 0]
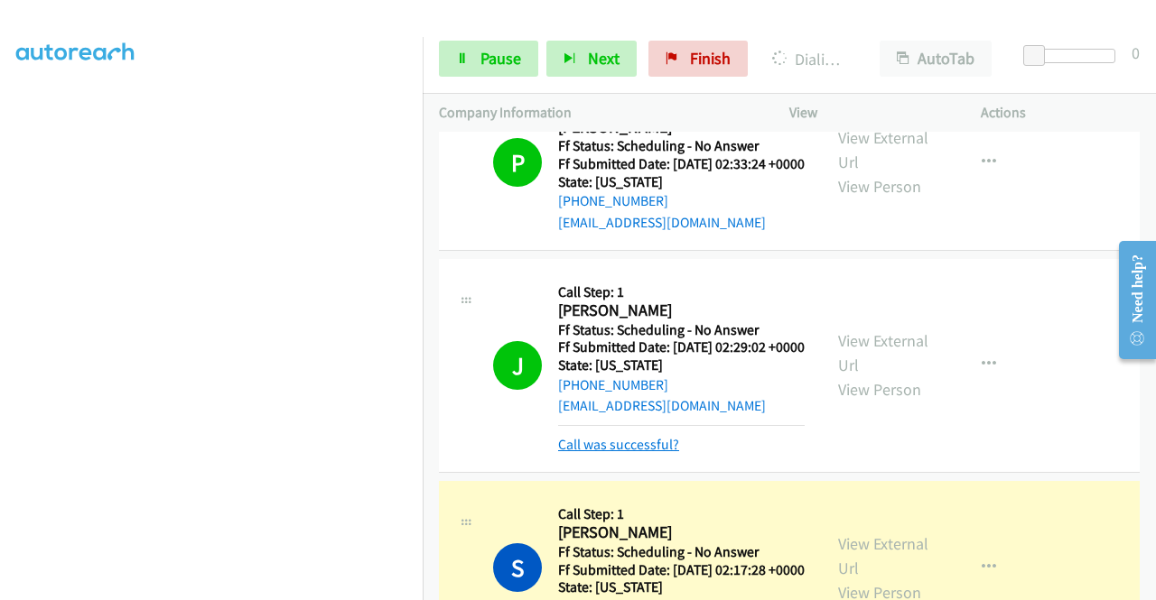
click at [586, 453] on link "Call was successful?" at bounding box center [618, 444] width 121 height 17
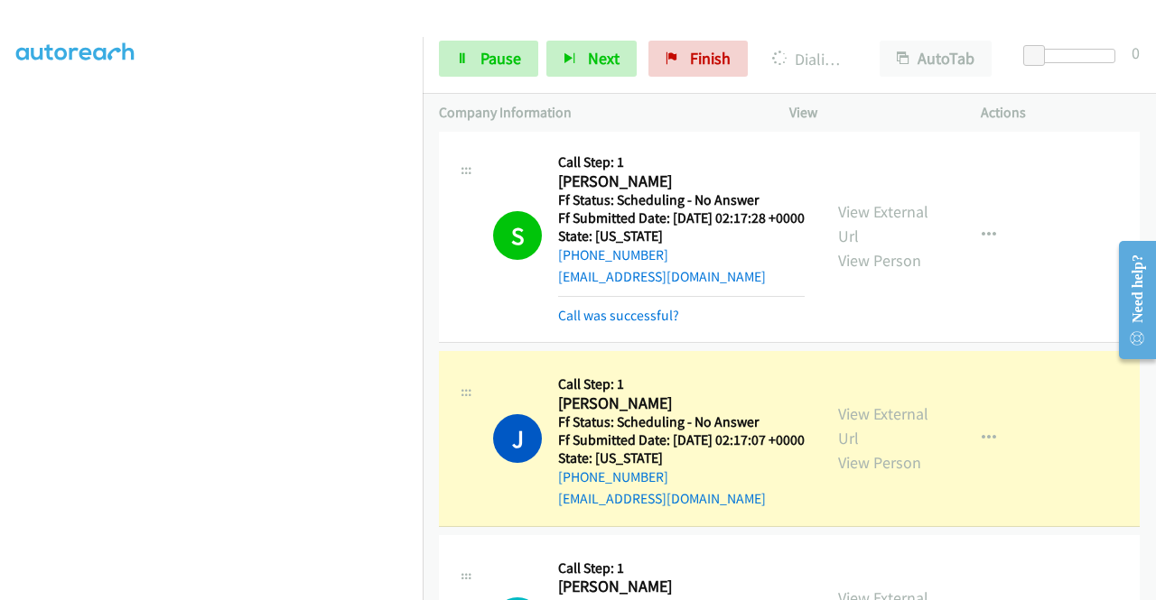
scroll to position [973, 0]
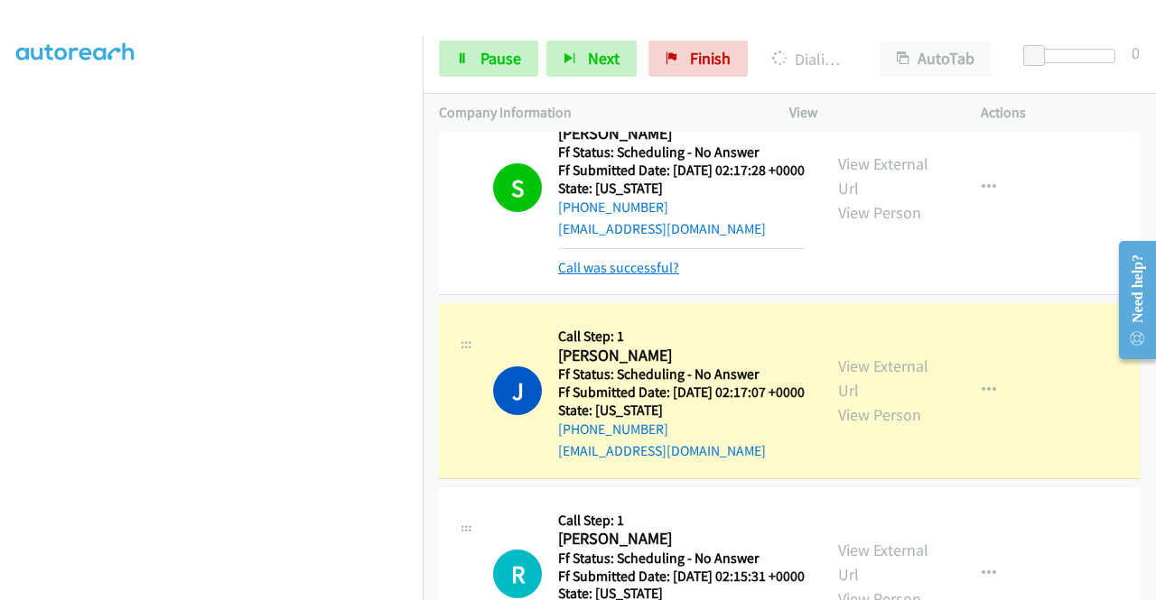
click at [639, 276] on link "Call was successful?" at bounding box center [618, 267] width 121 height 17
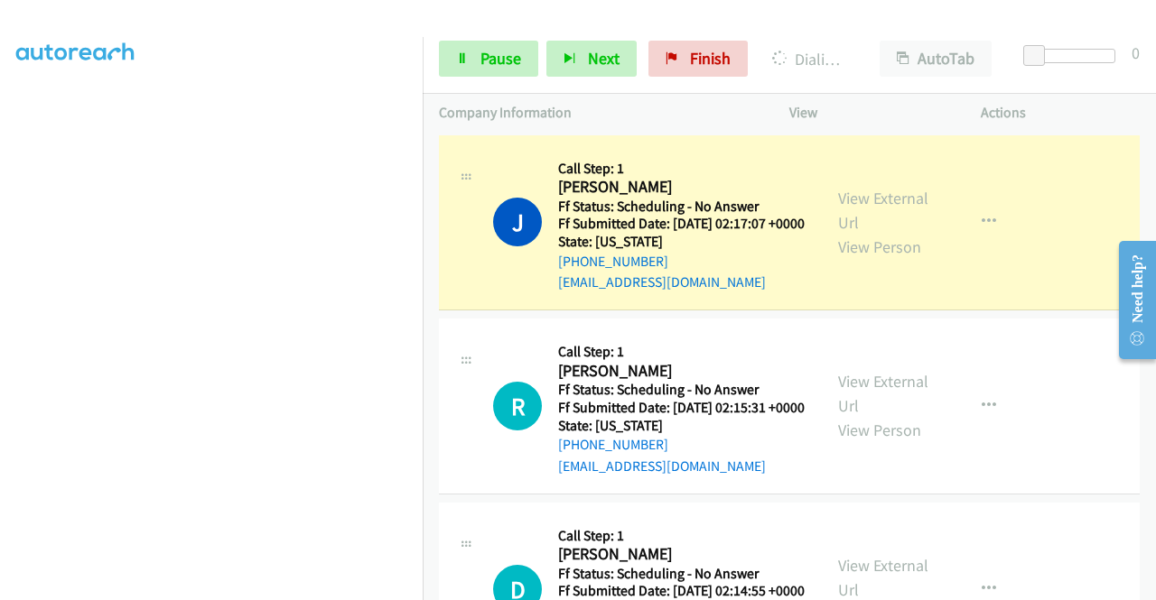
scroll to position [1154, 0]
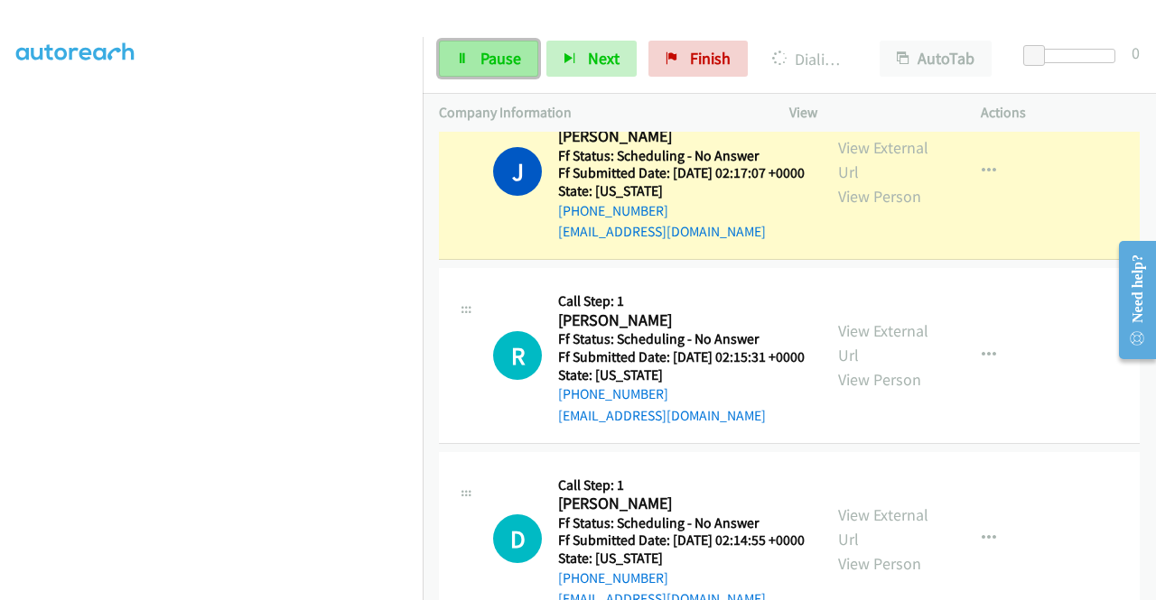
click at [457, 57] on icon at bounding box center [462, 59] width 13 height 13
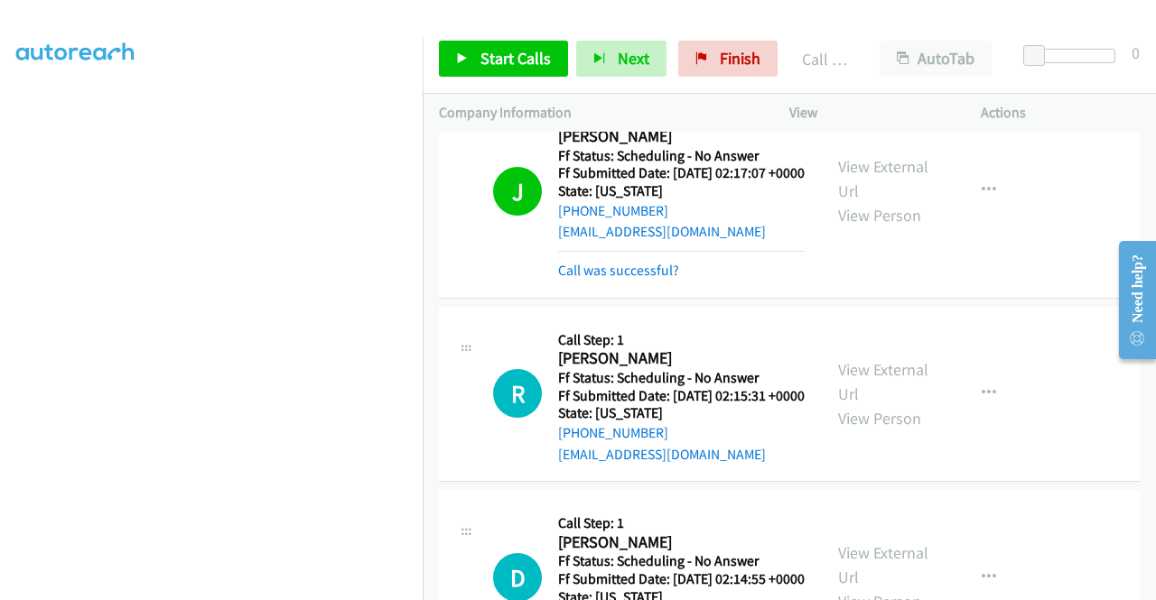
drag, startPoint x: 666, startPoint y: 388, endPoint x: 711, endPoint y: 320, distance: 82.1
click at [666, 279] on link "Call was successful?" at bounding box center [618, 270] width 121 height 17
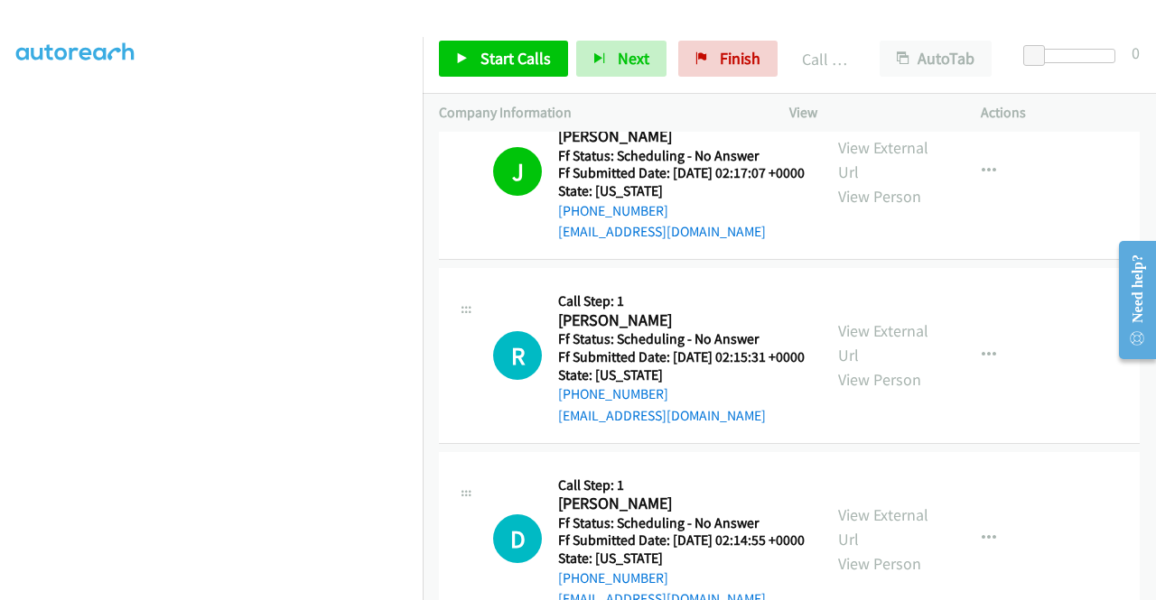
click at [980, 265] on td "J Callback Scheduled Call Step: 1 [PERSON_NAME] Summit America/New_York Ff Stat…" at bounding box center [789, 172] width 733 height 184
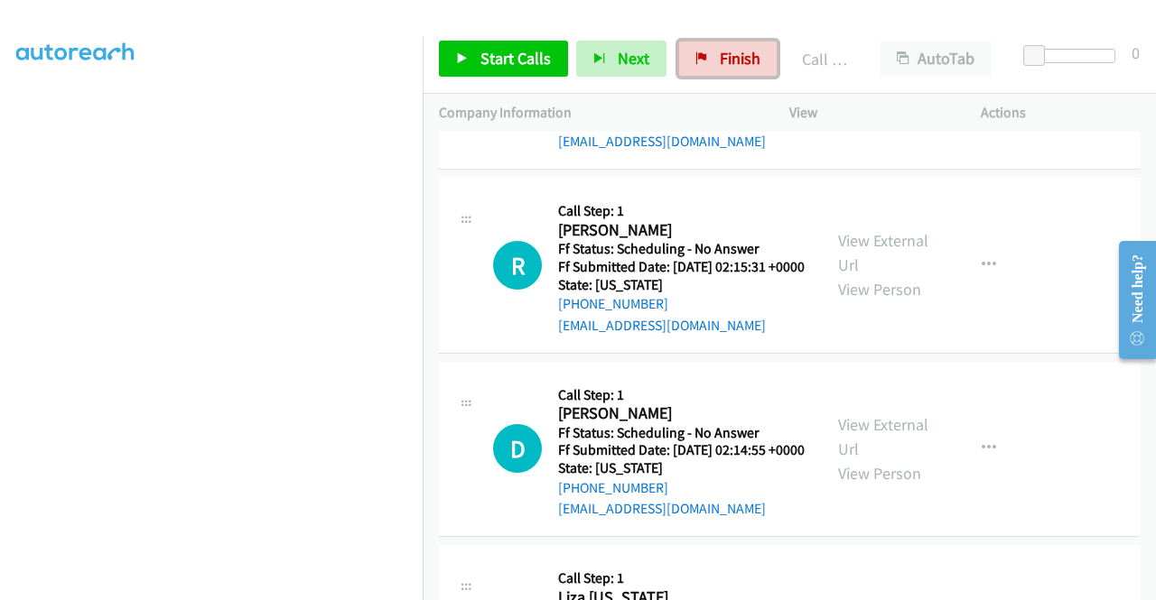
drag, startPoint x: 700, startPoint y: 57, endPoint x: 646, endPoint y: 88, distance: 61.5
click at [700, 57] on icon at bounding box center [701, 59] width 13 height 13
